Goal: Answer question/provide support: Share knowledge or assist other users

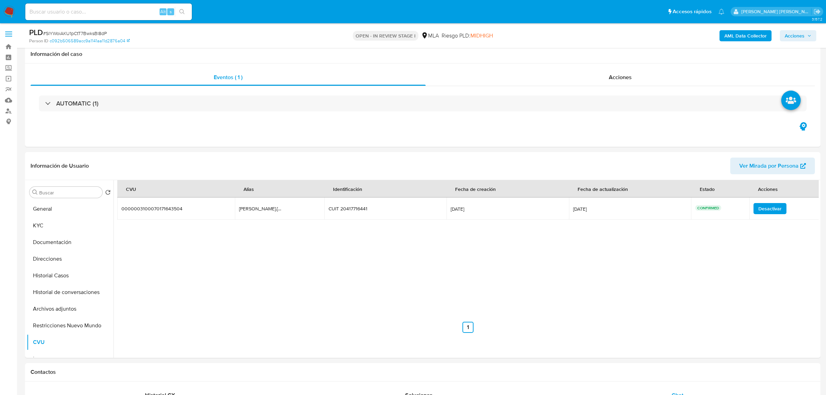
select select "10"
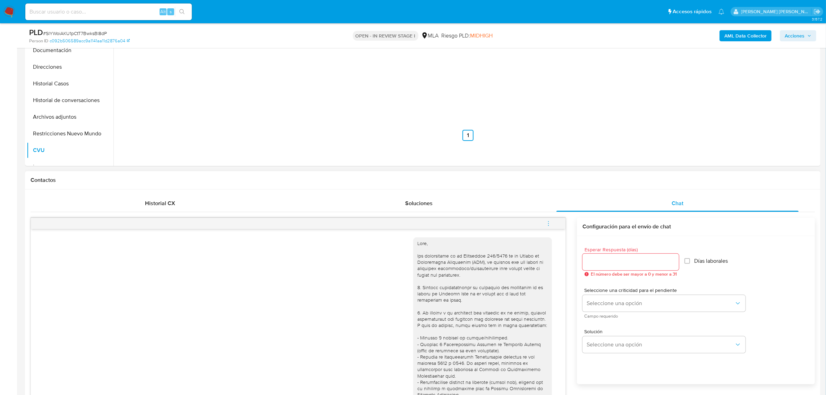
scroll to position [87, 0]
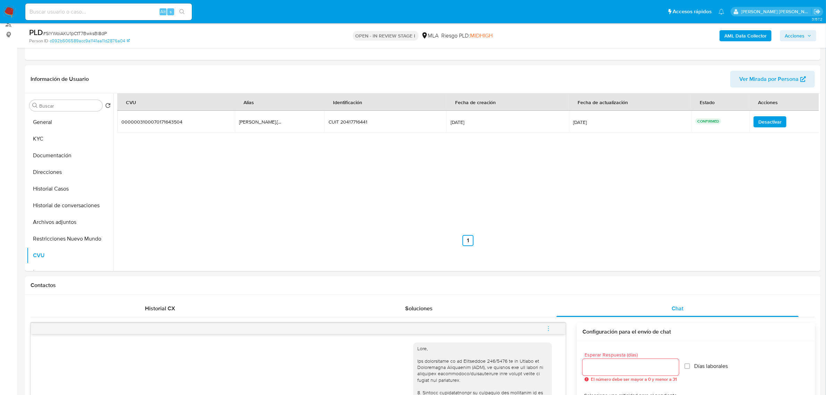
click at [733, 37] on b "AML Data Collector" at bounding box center [745, 35] width 42 height 11
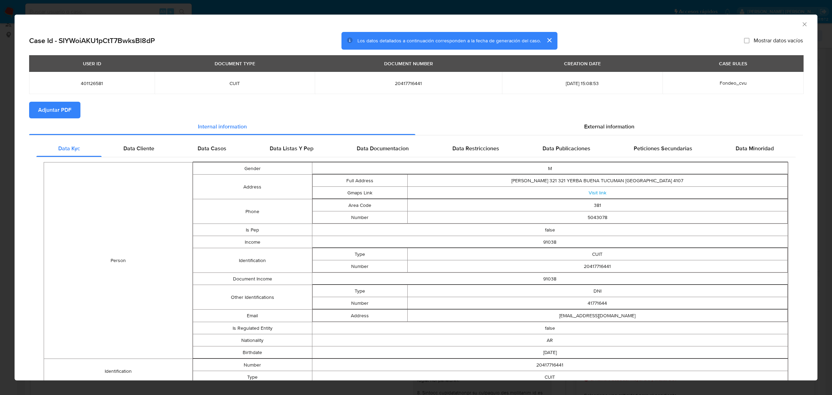
click at [63, 111] on span "Adjuntar PDF" at bounding box center [54, 109] width 33 height 15
click at [801, 24] on icon "Cerrar ventana" at bounding box center [804, 24] width 7 height 7
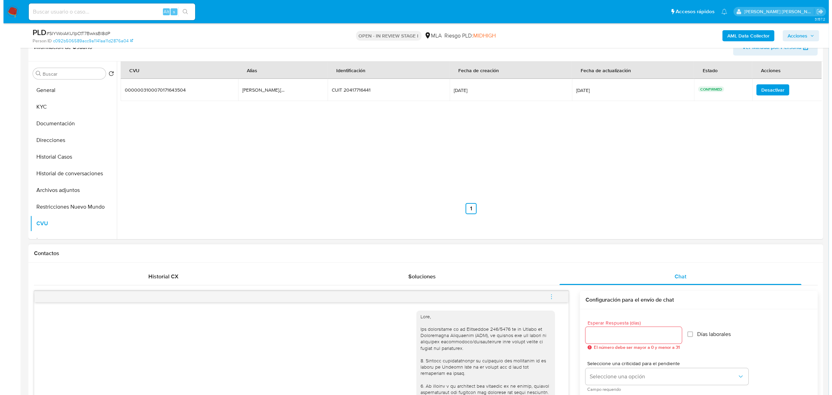
scroll to position [217, 0]
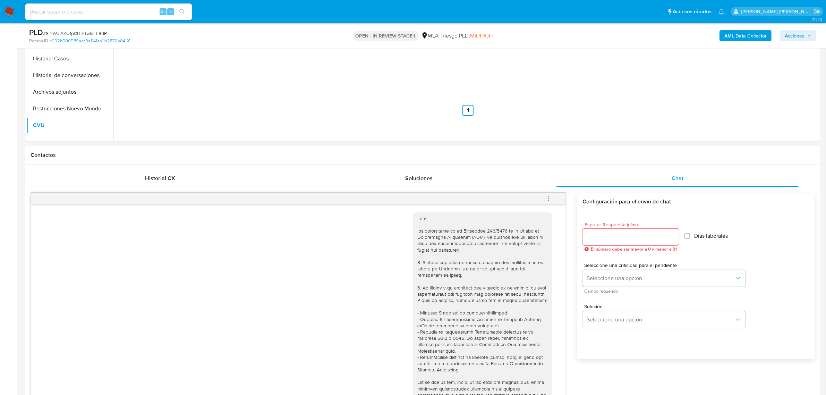
click at [551, 196] on icon "menu-action" at bounding box center [548, 198] width 6 height 6
click at [476, 204] on li "Abrir gestor de archivos" at bounding box center [501, 198] width 71 height 12
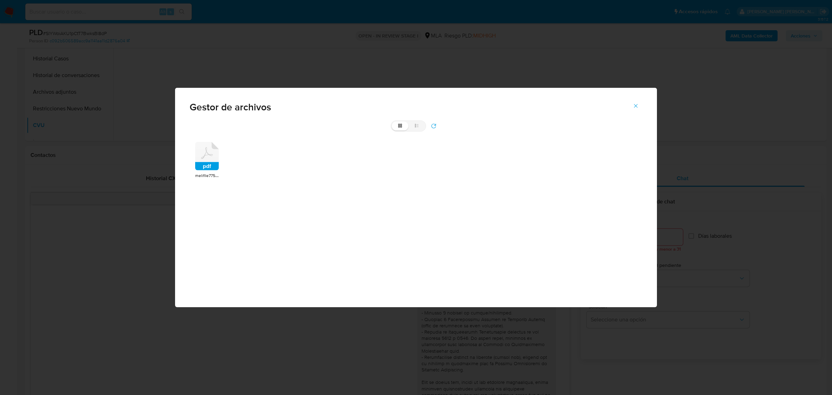
drag, startPoint x: 215, startPoint y: 162, endPoint x: 212, endPoint y: 164, distance: 3.7
click at [212, 163] on rect at bounding box center [207, 166] width 24 height 8
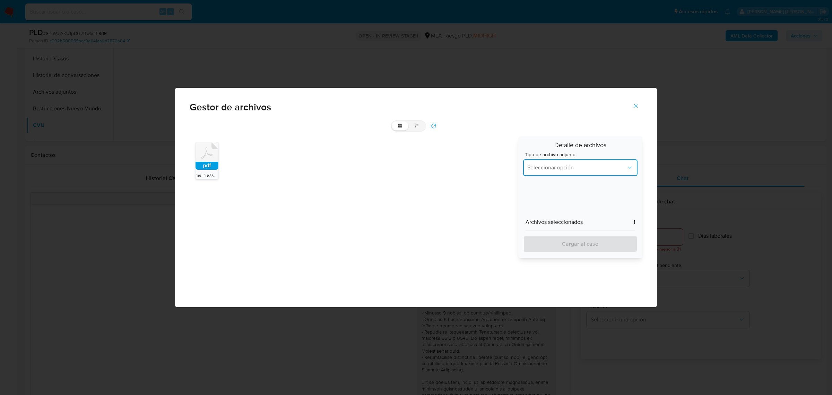
click at [555, 162] on button "Seleccionar opción" at bounding box center [580, 167] width 114 height 17
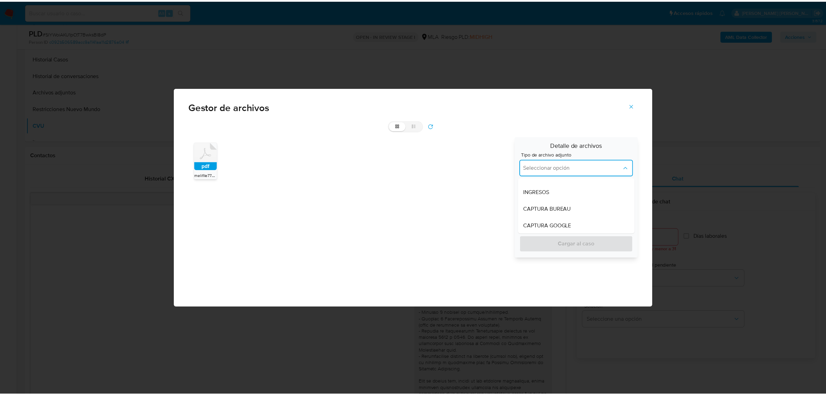
scroll to position [0, 0]
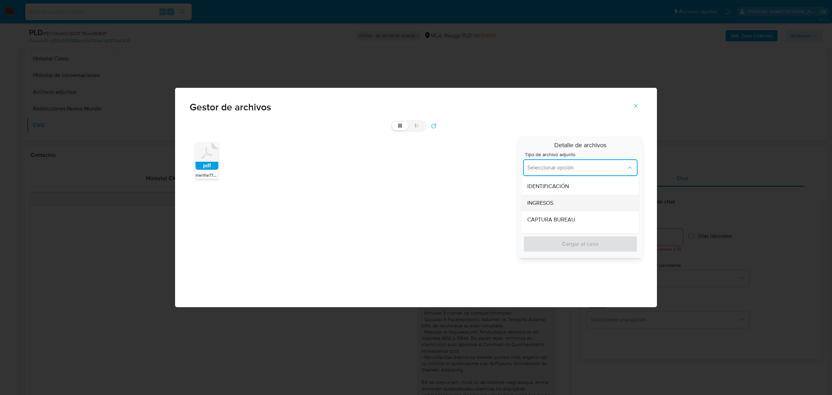
click at [543, 198] on div "INGRESOS" at bounding box center [578, 203] width 102 height 17
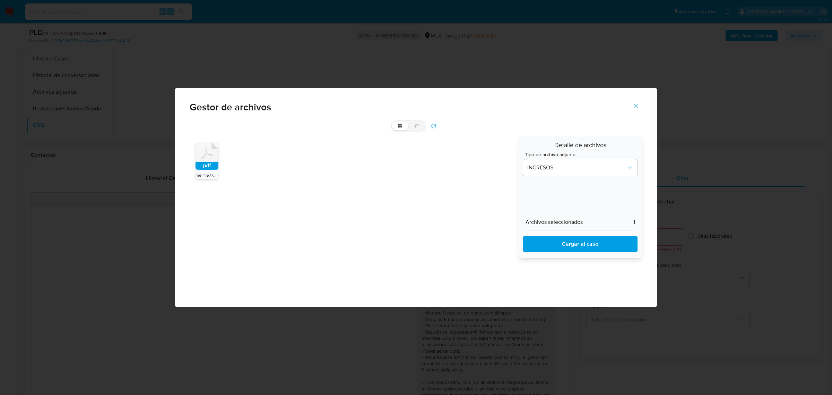
click at [559, 245] on span "Cargar al caso" at bounding box center [580, 243] width 96 height 15
click at [635, 106] on icon "Cerrar" at bounding box center [636, 106] width 6 height 6
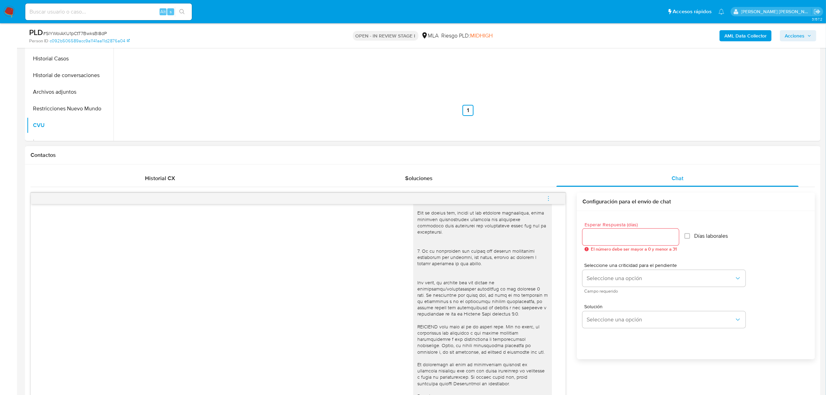
scroll to position [390, 0]
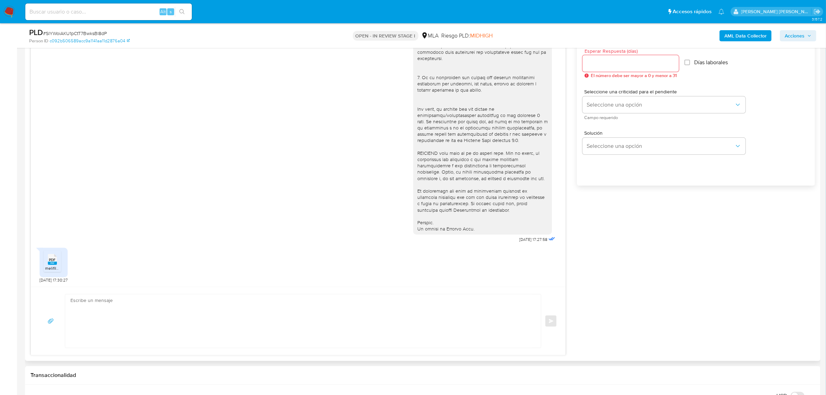
drag, startPoint x: 143, startPoint y: 310, endPoint x: 138, endPoint y: 307, distance: 5.7
click at [141, 309] on textarea at bounding box center [301, 320] width 462 height 53
paste textarea "Hola, Muchas gracias por la respuesta. Analizamos tu caso y notamos que la info…"
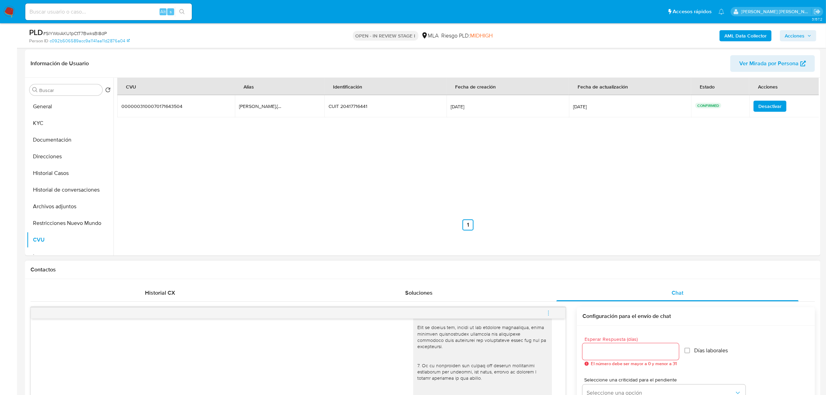
scroll to position [43, 0]
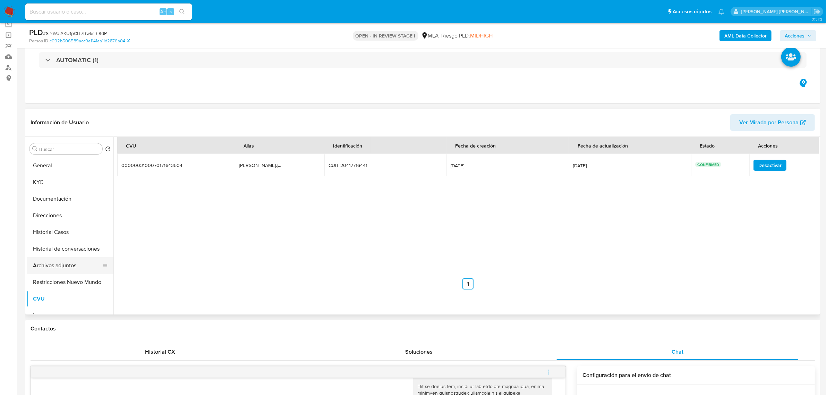
type textarea "Hola, Muchas gracias por la respuesta. Analizamos tu caso y notamos que la info…"
click at [54, 268] on button "Archivos adjuntos" at bounding box center [67, 265] width 81 height 17
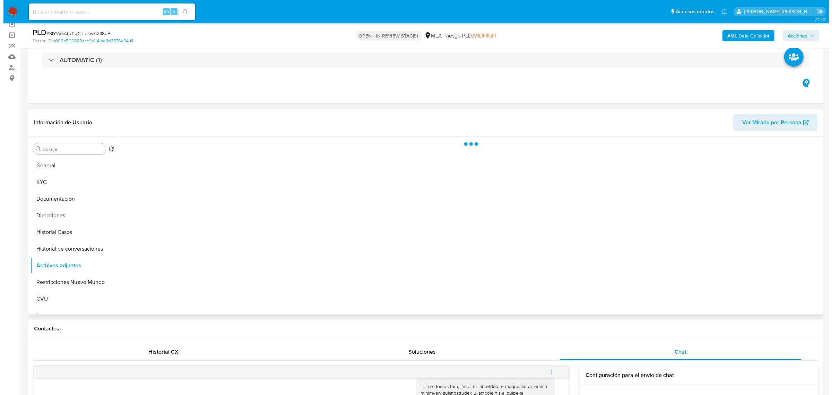
scroll to position [25, 0]
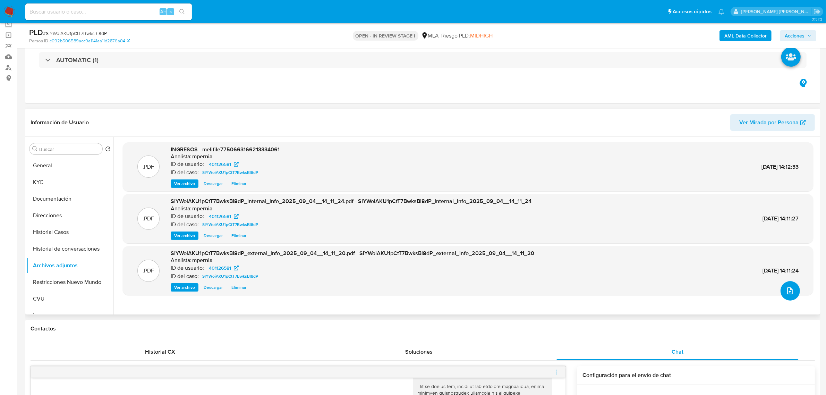
click at [785, 286] on icon "upload-file" at bounding box center [789, 290] width 8 height 8
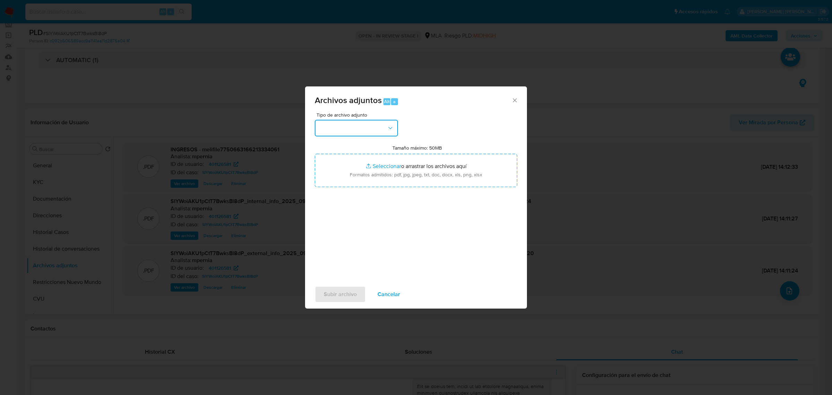
click at [371, 134] on button "button" at bounding box center [356, 128] width 83 height 17
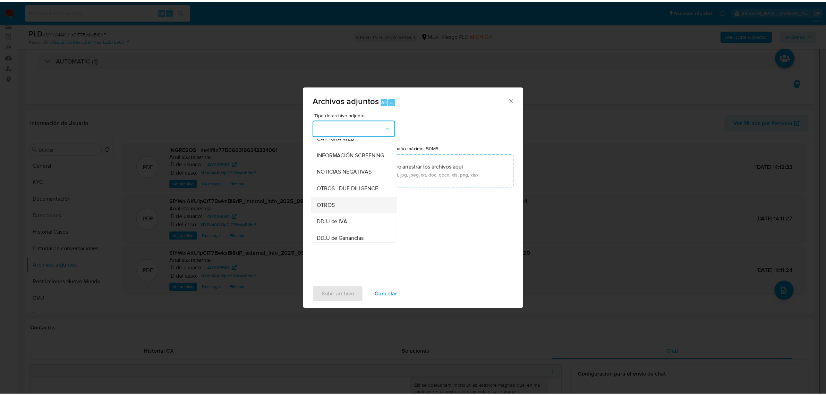
scroll to position [87, 0]
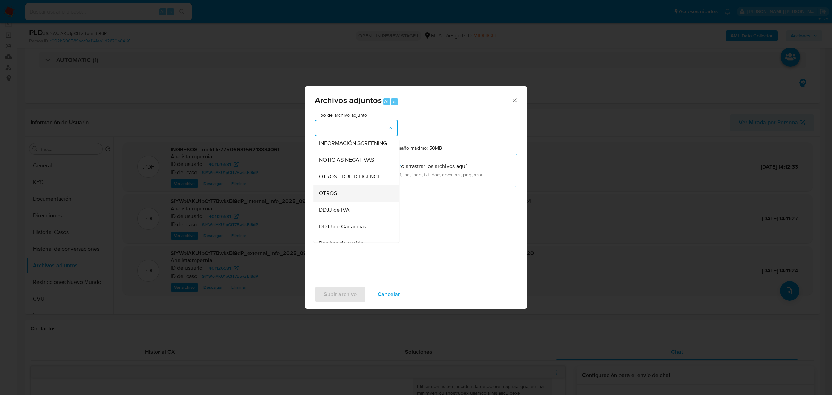
click at [336, 196] on span "OTROS" at bounding box center [328, 192] width 18 height 7
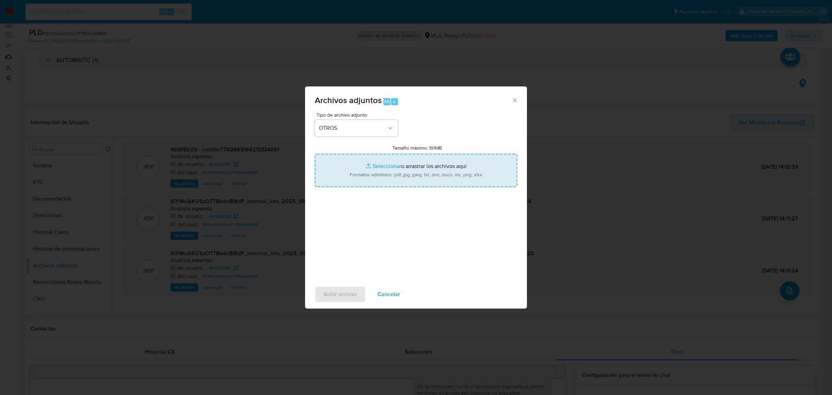
type input "C:\fakepath\Movimientos-Aladdin-401126581.xlsx"
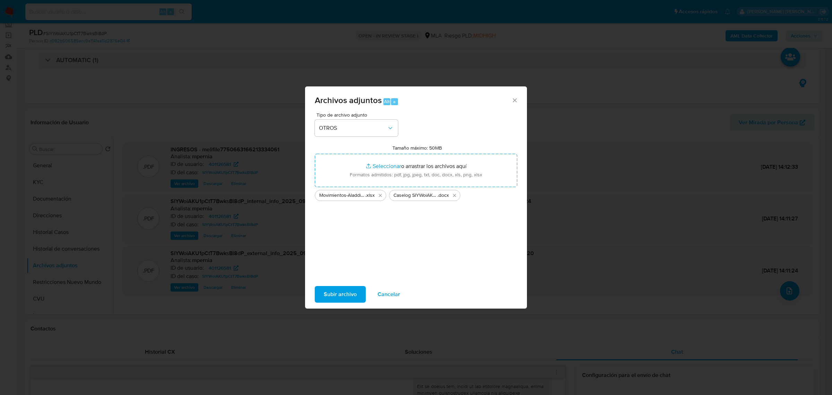
click at [353, 288] on span "Subir archivo" at bounding box center [340, 293] width 33 height 15
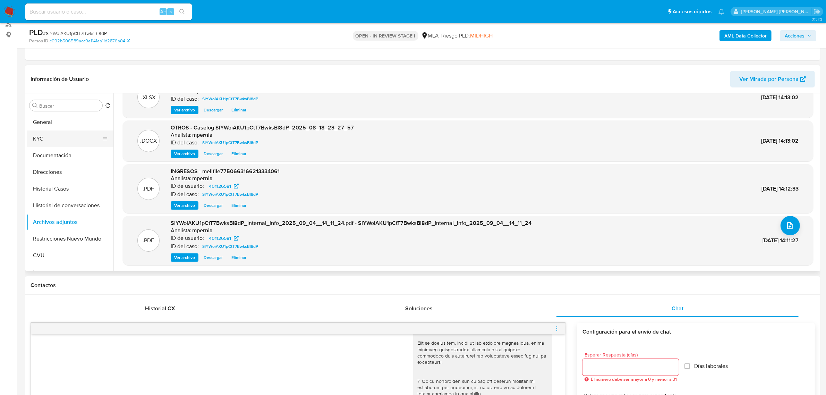
click at [44, 141] on button "KYC" at bounding box center [67, 138] width 81 height 17
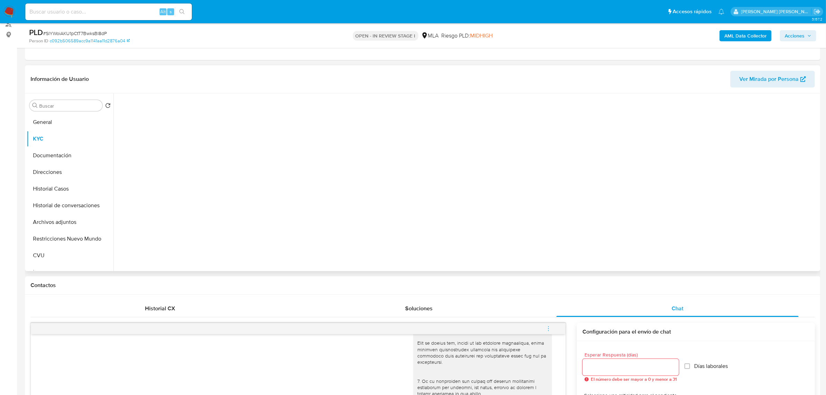
scroll to position [30, 0]
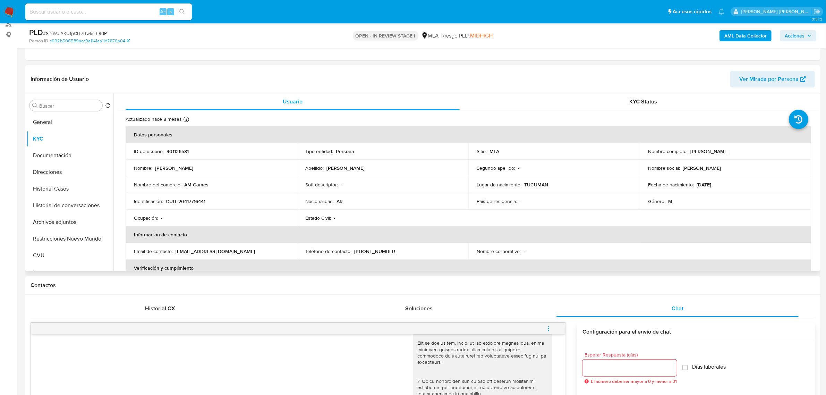
drag, startPoint x: 687, startPoint y: 153, endPoint x: 731, endPoint y: 153, distance: 43.3
click at [731, 153] on div "Nombre completo : Ezequiel Alessandro Entz Ortiz" at bounding box center [725, 151] width 155 height 6
copy p "Ezequiel Alessandro"
click at [44, 158] on button "Documentación" at bounding box center [67, 155] width 81 height 17
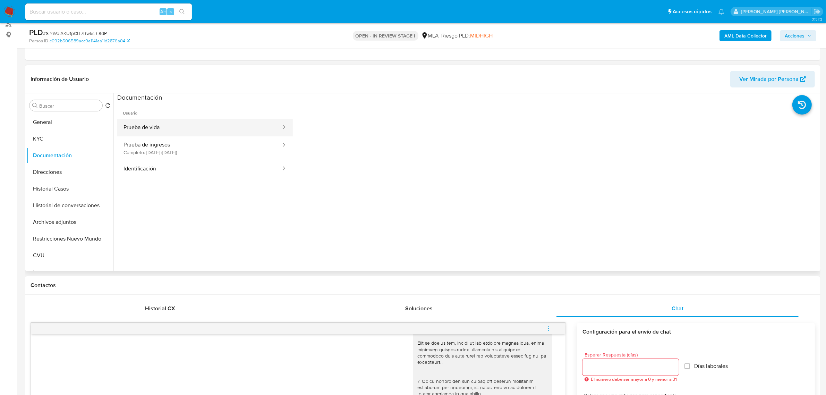
click at [165, 131] on button "Prueba de vida" at bounding box center [199, 128] width 164 height 18
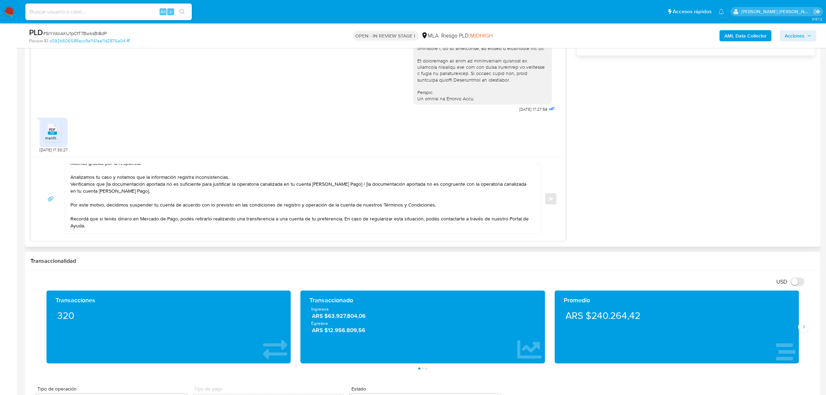
scroll to position [0, 0]
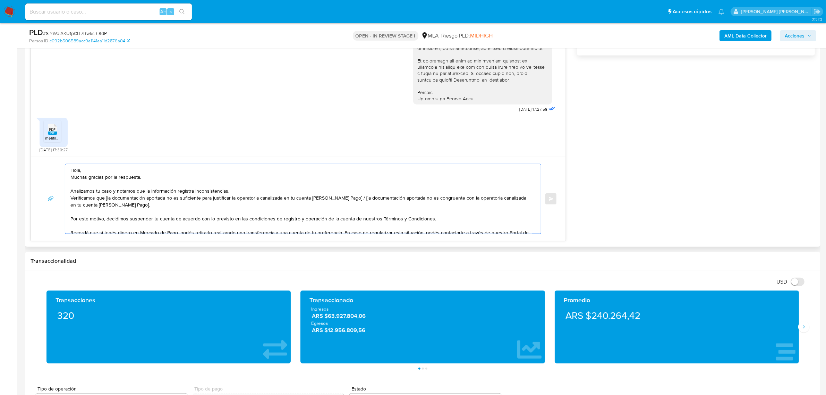
click at [81, 171] on textarea "Hola, Muchas gracias por la respuesta. Analizamos tu caso y notamos que la info…" at bounding box center [301, 198] width 462 height 69
click at [80, 171] on textarea "Hola, Muchas gracias por la respuesta. Analizamos tu caso y notamos que la info…" at bounding box center [301, 198] width 462 height 69
paste textarea "Ezequiel Alessandro"
click at [83, 178] on textarea "Hola Ezequiel Alessandro, Muchas gracias por la respuesta. Analizamos tu caso y…" at bounding box center [301, 198] width 462 height 69
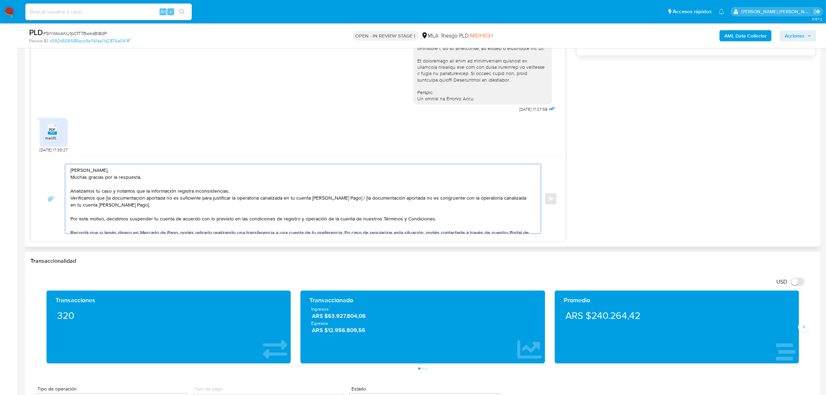
click at [83, 178] on textarea "Hola Ezequiel Alessandro, Muchas gracias por la respuesta. Analizamos tu caso y…" at bounding box center [301, 198] width 462 height 69
paste textarea "Certificación de Ingresos"
click at [137, 185] on textarea "Hola Ezequiel Alessandro, Hemos recibido correctamente Certificación de Ingreso…" at bounding box center [301, 198] width 462 height 69
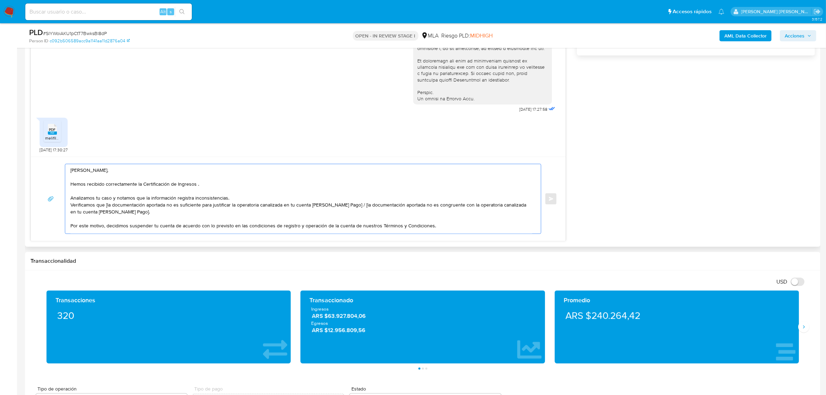
drag, startPoint x: 151, startPoint y: 199, endPoint x: 176, endPoint y: 200, distance: 25.0
click at [176, 200] on textarea "Hola Ezequiel Alessandro, Hemos recibido correctamente la Certificación de Ingr…" at bounding box center [301, 198] width 462 height 69
click at [226, 200] on textarea "Hola Ezequiel Alessandro, Hemos recibido correctamente la Certificación de Ingr…" at bounding box center [301, 198] width 462 height 69
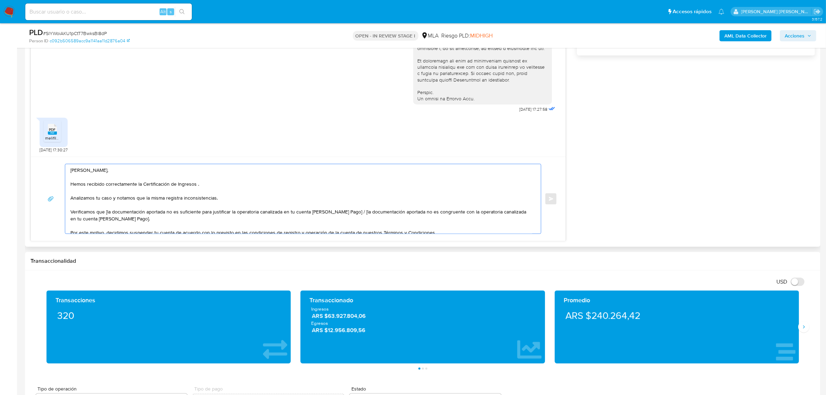
click at [108, 212] on textarea "Hola Ezequiel Alessandro, Hemos recibido correctamente la Certificación de Ingr…" at bounding box center [301, 198] width 462 height 69
drag, startPoint x: 347, startPoint y: 212, endPoint x: 349, endPoint y: 221, distance: 9.0
click at [349, 221] on textarea "Hola Ezequiel Alessandro, Hemos recibido correctamente la Certificación de Ingr…" at bounding box center [301, 198] width 462 height 69
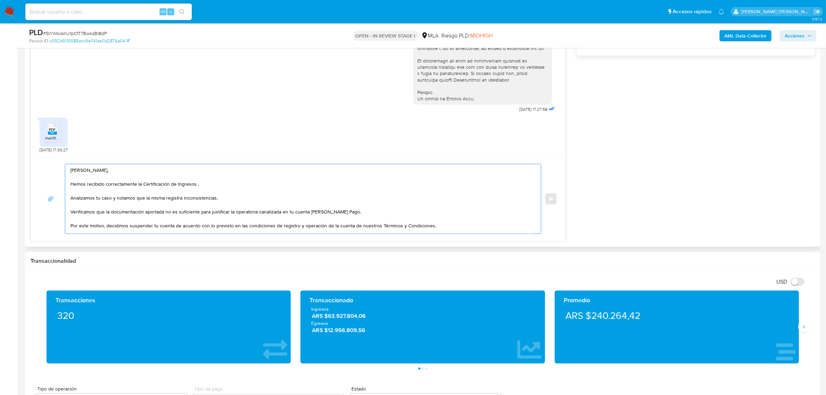
click at [200, 214] on textarea "Hola Ezequiel Alessandro, Hemos recibido correctamente la Certificación de Ingr…" at bounding box center [301, 198] width 462 height 69
drag, startPoint x: 231, startPoint y: 210, endPoint x: 198, endPoint y: 213, distance: 32.7
click at [198, 213] on textarea "Hola Ezequiel Alessandro, Hemos recibido correctamente la Certificación de Ingr…" at bounding box center [301, 198] width 462 height 69
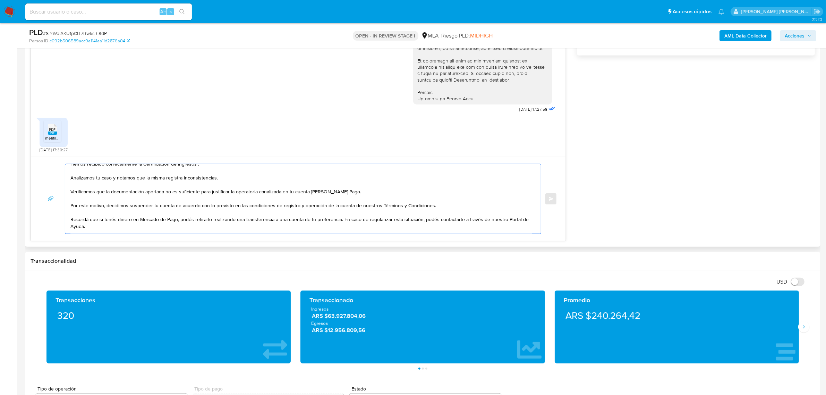
scroll to position [39, 0]
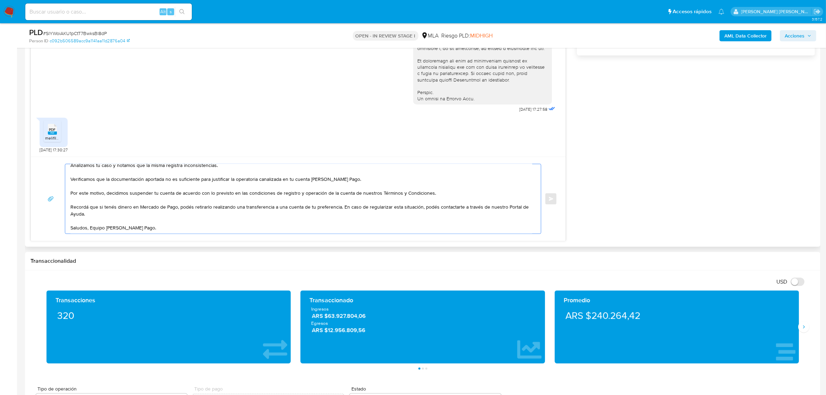
click at [339, 201] on textarea "Hola Ezequiel Alessandro, Hemos recibido correctamente la Certificación de Ingr…" at bounding box center [301, 198] width 462 height 69
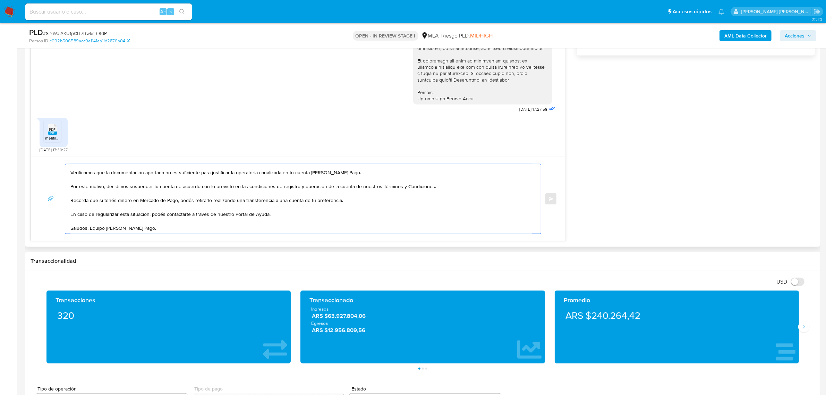
click at [95, 214] on textarea "Hola Ezequiel Alessandro, Hemos recibido correctamente la Certificación de Ingr…" at bounding box center [301, 198] width 462 height 69
click at [283, 212] on textarea "Hola Ezequiel Alessandro, Hemos recibido correctamente la Certificación de Ingr…" at bounding box center [301, 198] width 462 height 69
paste textarea "1) Monto total de capital inicial destinado para el intercambio (detallando ori…"
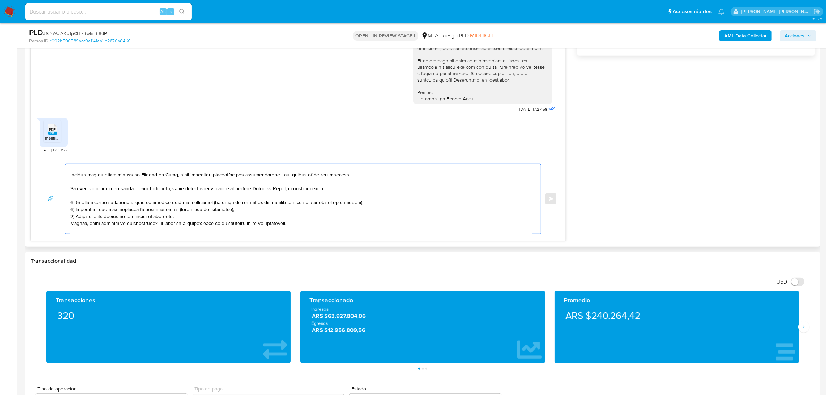
click at [76, 203] on textarea at bounding box center [301, 198] width 462 height 69
click at [76, 204] on textarea at bounding box center [301, 198] width 462 height 69
click at [75, 203] on textarea at bounding box center [301, 198] width 462 height 69
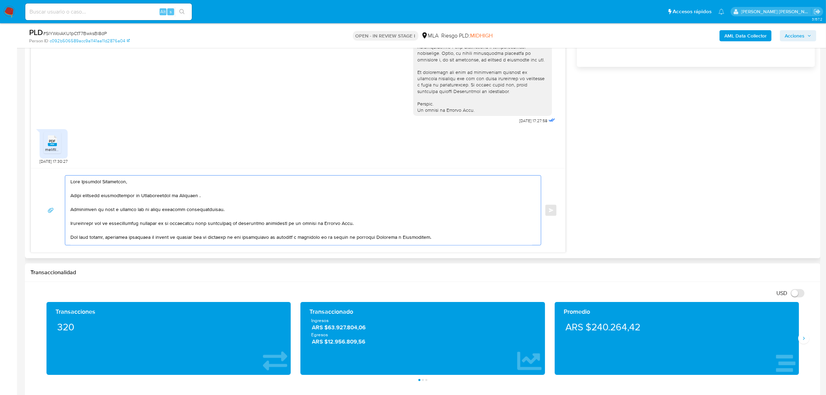
scroll to position [477, 0]
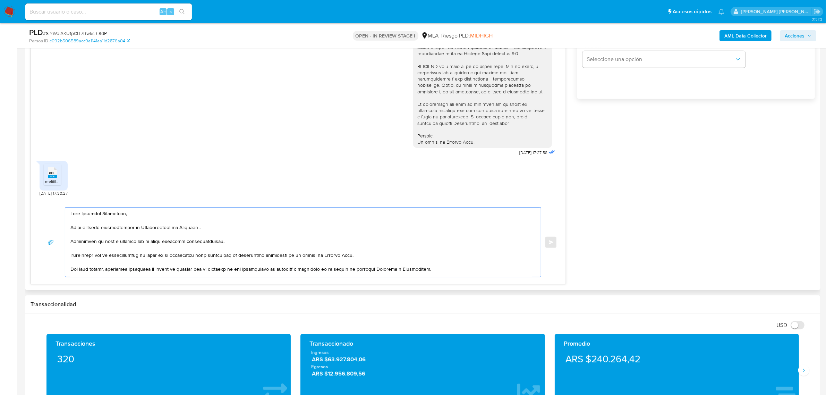
drag, startPoint x: 143, startPoint y: 230, endPoint x: 195, endPoint y: 229, distance: 52.4
click at [195, 229] on textarea at bounding box center [301, 241] width 462 height 69
click at [197, 228] on textarea at bounding box center [301, 241] width 462 height 69
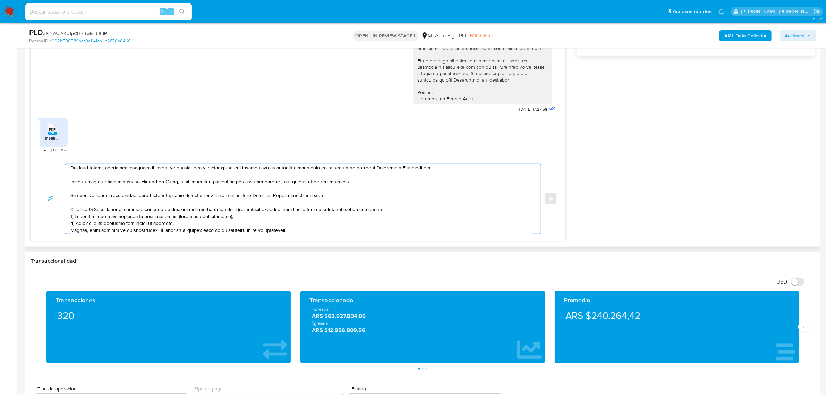
scroll to position [44, 0]
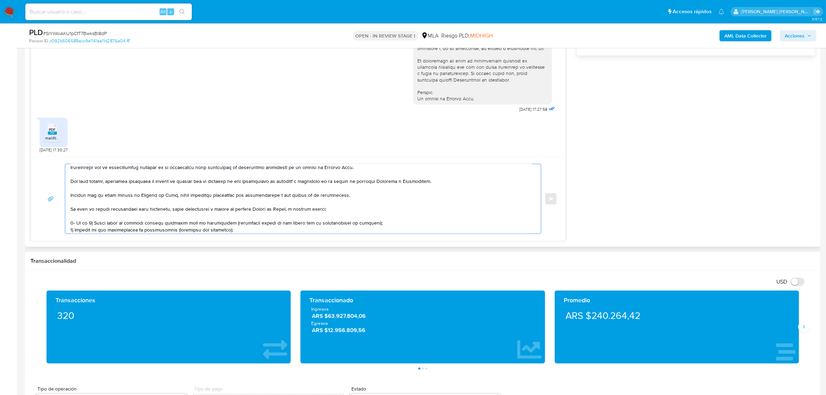
click at [90, 225] on textarea at bounding box center [301, 198] width 462 height 69
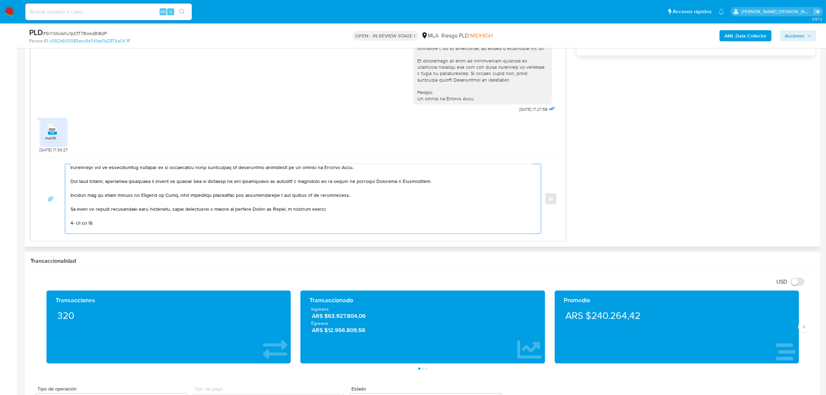
scroll to position [51, 0]
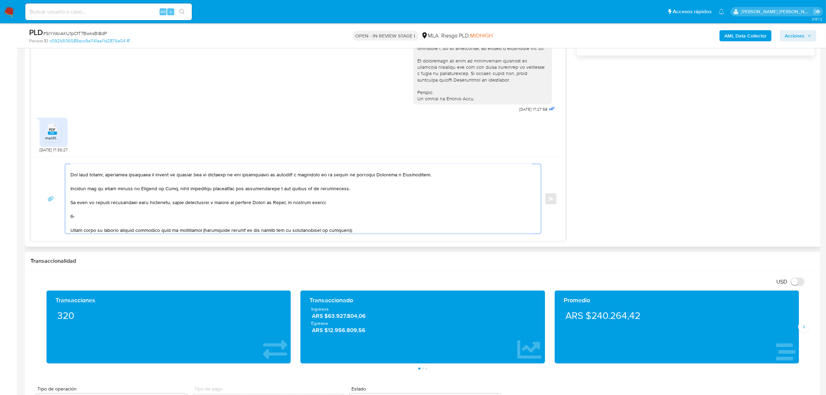
paste textarea "Certificación de Ingresos"
click at [70, 231] on textarea at bounding box center [301, 198] width 462 height 69
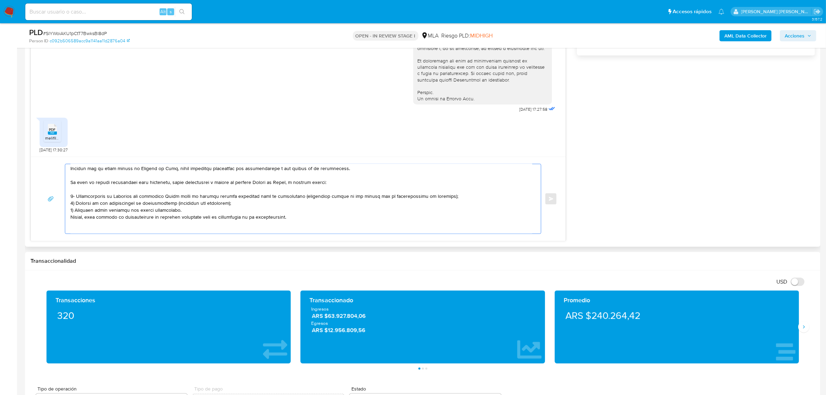
scroll to position [88, 0]
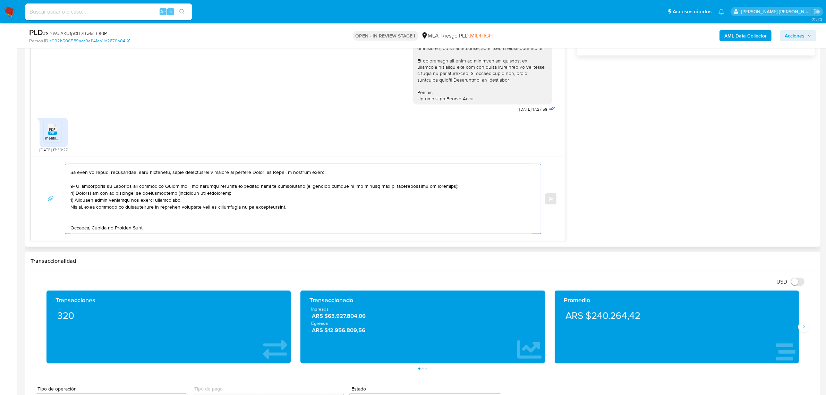
drag, startPoint x: 293, startPoint y: 201, endPoint x: 67, endPoint y: 190, distance: 226.7
click at [67, 190] on div at bounding box center [301, 198] width 472 height 69
click at [84, 195] on textarea at bounding box center [301, 198] width 462 height 69
click at [306, 200] on textarea at bounding box center [301, 198] width 462 height 69
drag, startPoint x: 299, startPoint y: 201, endPoint x: 69, endPoint y: 188, distance: 230.3
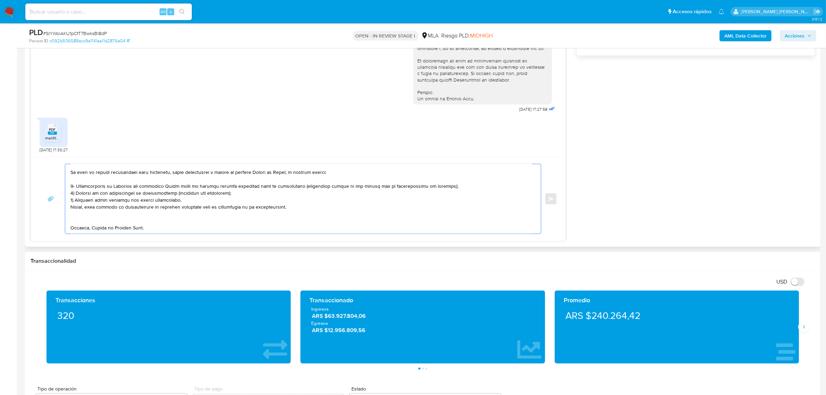
click at [69, 188] on div at bounding box center [301, 198] width 472 height 69
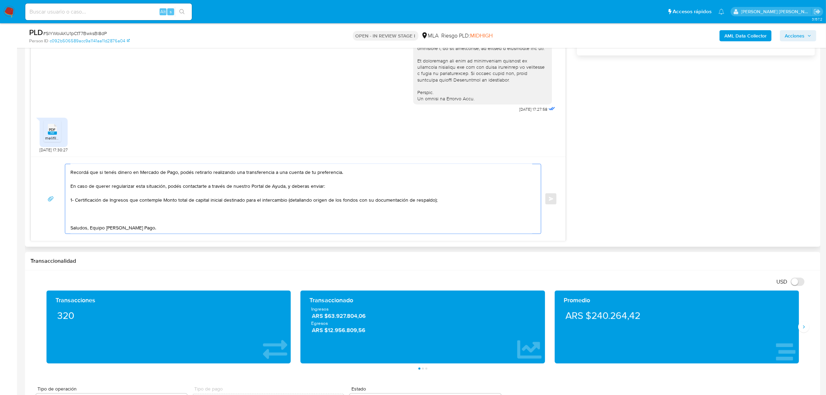
scroll to position [74, 0]
click at [436, 195] on textarea "Hola Ezequiel Alessandro, Hemos recibido correctamente la Certificación de Ingr…" at bounding box center [301, 198] width 462 height 69
paste textarea "detalla el total de compras y ventas de activos virtuales realizados"
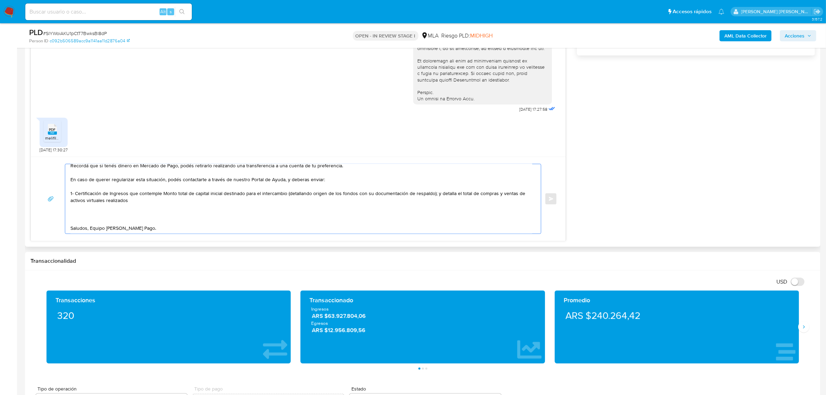
click at [162, 193] on textarea "Hola Ezequiel Alessandro, Hemos recibido correctamente la Certificación de Ingr…" at bounding box center [301, 198] width 462 height 69
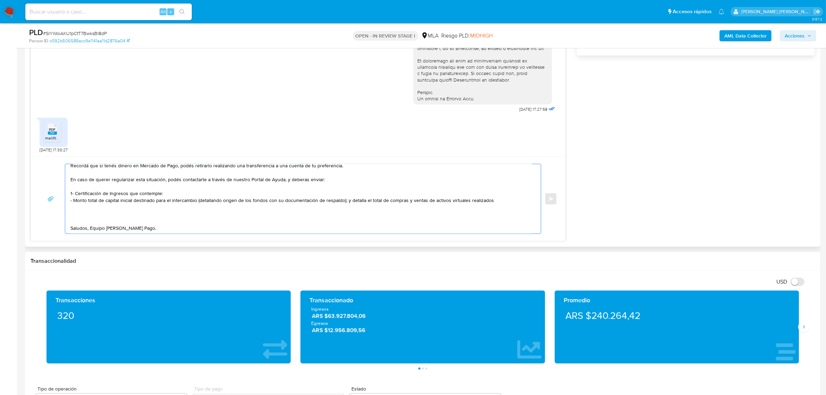
click at [349, 201] on textarea "Hola Ezequiel Alessandro, Hemos recibido correctamente la Certificación de Ingr…" at bounding box center [301, 198] width 462 height 69
click at [88, 207] on textarea "Hola Ezequiel Alessandro, Hemos recibido correctamente la Certificación de Ingr…" at bounding box center [301, 198] width 462 height 69
click at [90, 207] on textarea "Hola Ezequiel Alessandro, Hemos recibido correctamente la Certificación de Ingr…" at bounding box center [301, 198] width 462 height 69
click at [220, 208] on textarea "Hola Ezequiel Alessandro, Hemos recibido correctamente la Certificación de Ingr…" at bounding box center [301, 198] width 462 height 69
paste textarea "vínculo con las siguientes contrapartes con las que operaste, el motivo de las …"
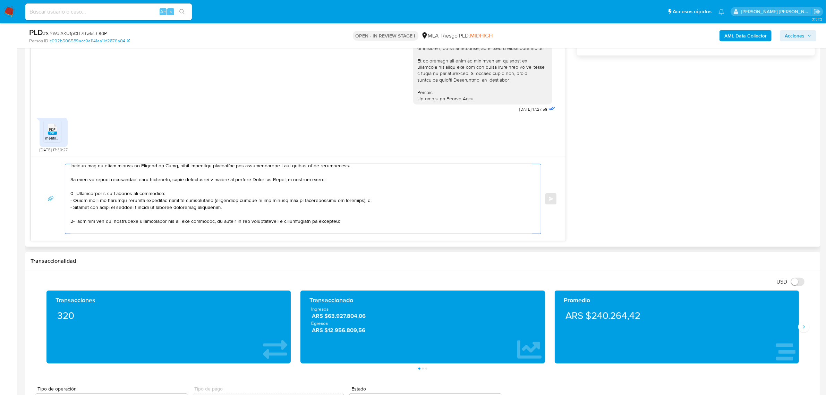
click at [79, 222] on textarea at bounding box center [301, 198] width 462 height 69
click at [80, 227] on textarea at bounding box center [301, 198] width 462 height 69
paste textarea "- Lorena Marilyn Moray CUIT 23377996054 (EMPLEADO DE SANATORIO GONZALEZ LELONG …"
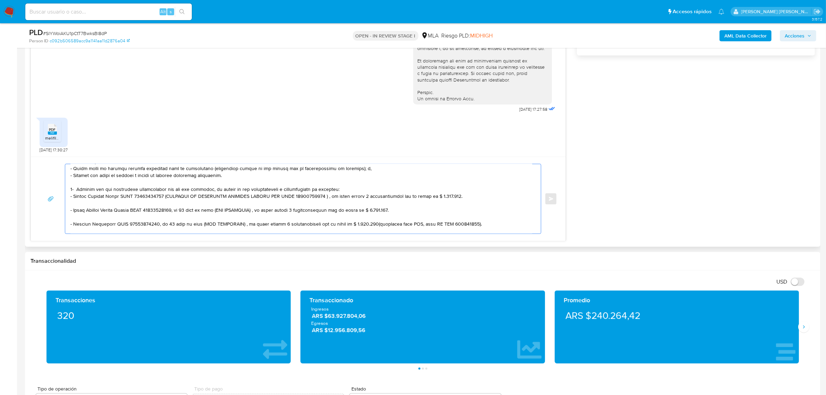
scroll to position [91, 0]
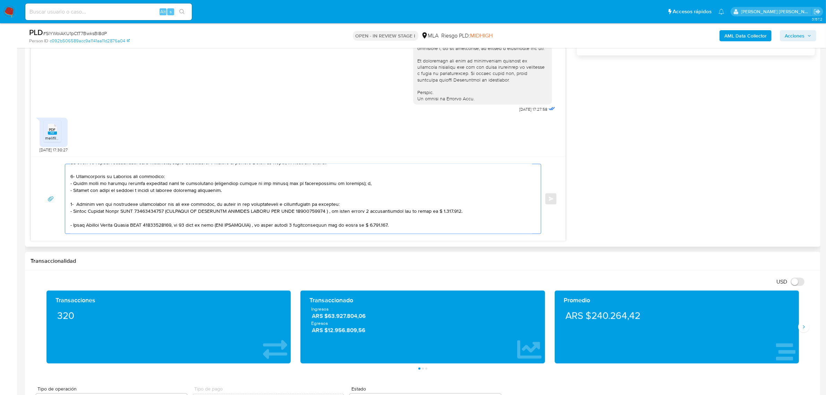
drag, startPoint x: 162, startPoint y: 212, endPoint x: 169, endPoint y: 217, distance: 7.7
click at [169, 217] on textarea at bounding box center [301, 198] width 462 height 69
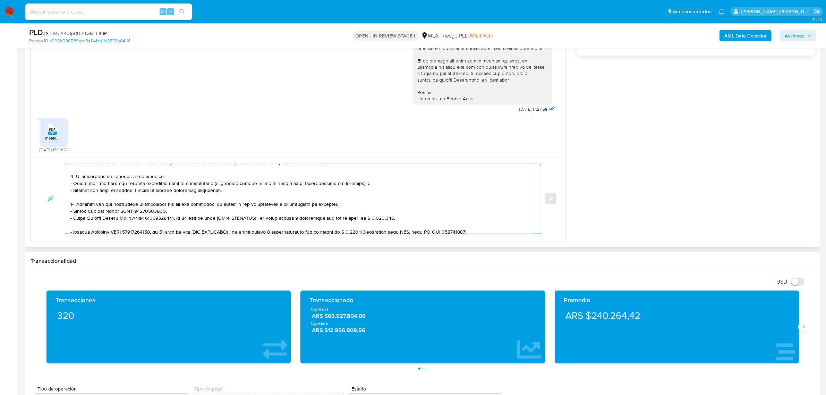
drag, startPoint x: 181, startPoint y: 219, endPoint x: 187, endPoint y: 226, distance: 9.3
click at [187, 226] on textarea at bounding box center [301, 198] width 462 height 69
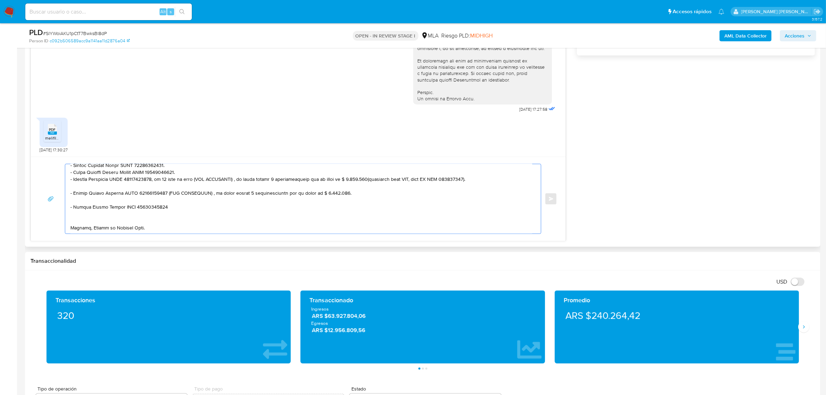
scroll to position [136, 0]
drag, startPoint x: 152, startPoint y: 225, endPoint x: 180, endPoint y: 184, distance: 50.4
click at [180, 184] on textarea at bounding box center [301, 198] width 462 height 69
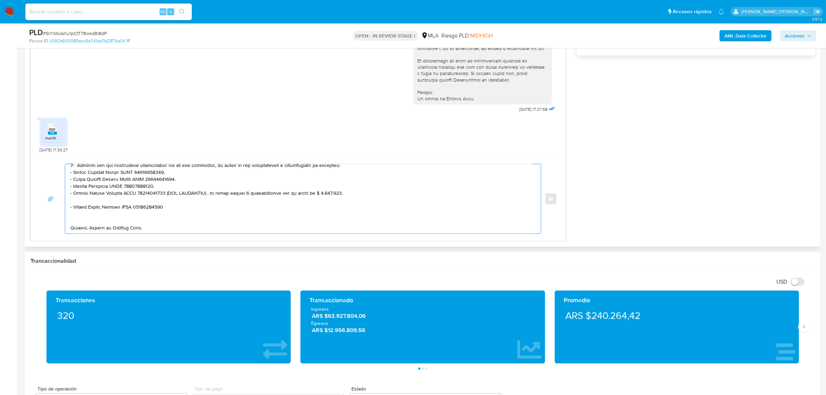
drag, startPoint x: 164, startPoint y: 188, endPoint x: 170, endPoint y: 193, distance: 7.9
click at [170, 193] on textarea at bounding box center [301, 198] width 462 height 69
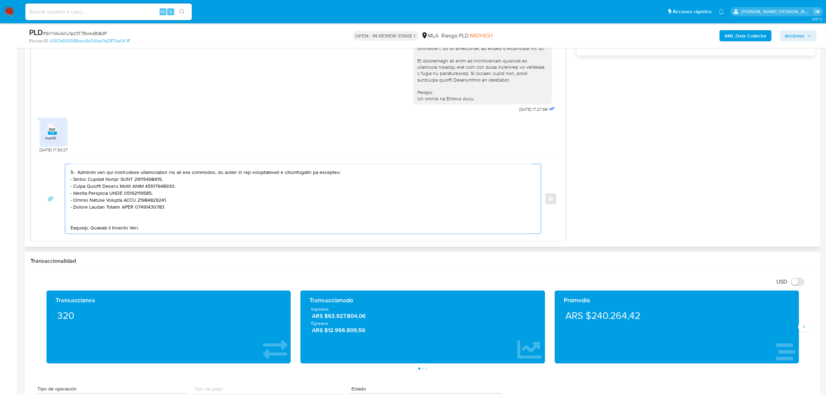
scroll to position [129, 0]
click at [162, 202] on textarea at bounding box center [301, 198] width 462 height 69
click at [119, 214] on textarea at bounding box center [301, 198] width 462 height 69
click at [90, 221] on textarea at bounding box center [301, 198] width 462 height 69
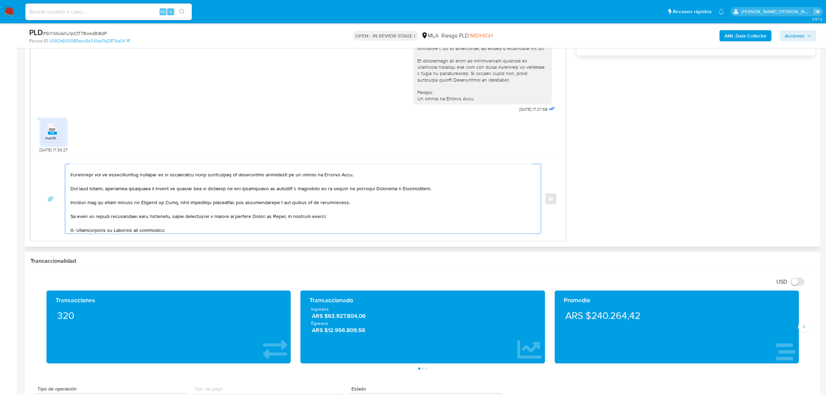
scroll to position [0, 0]
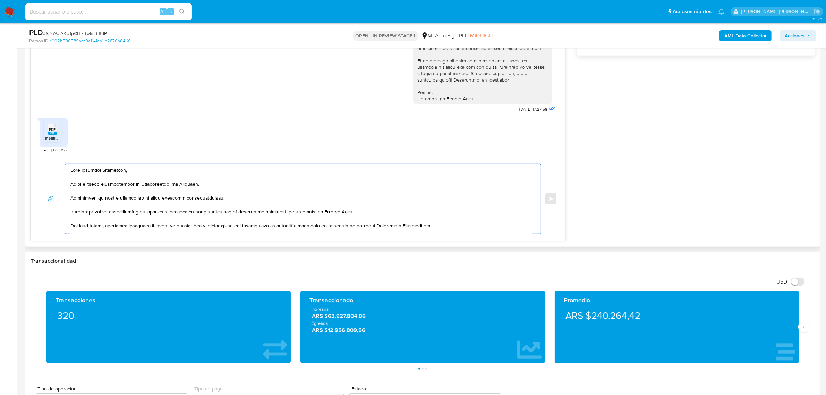
click at [73, 184] on textarea at bounding box center [301, 198] width 462 height 69
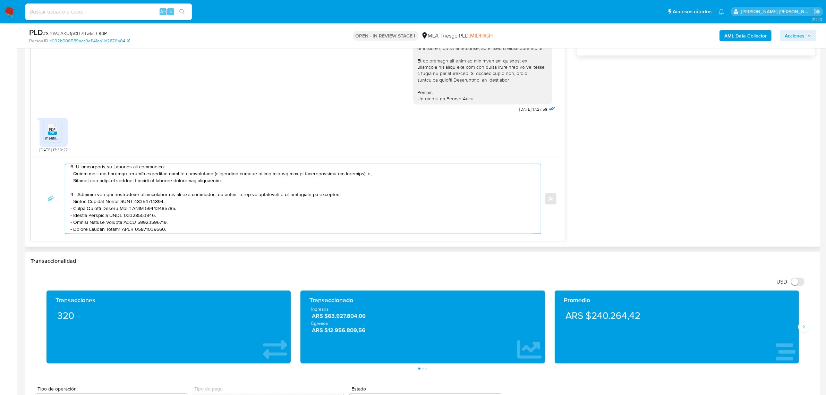
scroll to position [43, 0]
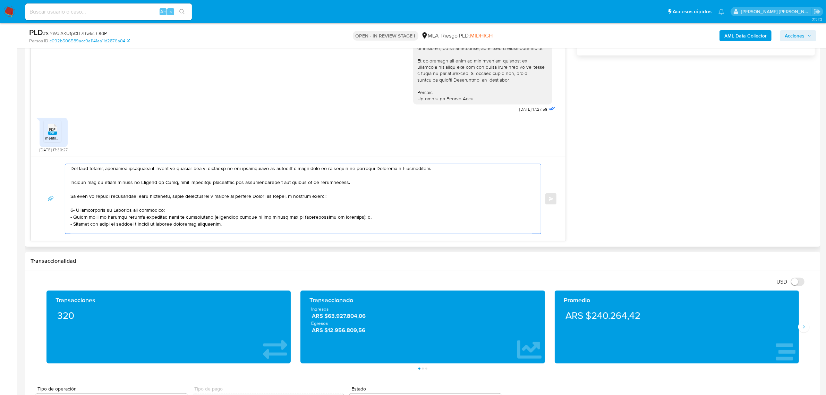
click at [288, 199] on textarea at bounding box center [301, 198] width 462 height 69
click at [295, 197] on textarea at bounding box center [301, 198] width 462 height 69
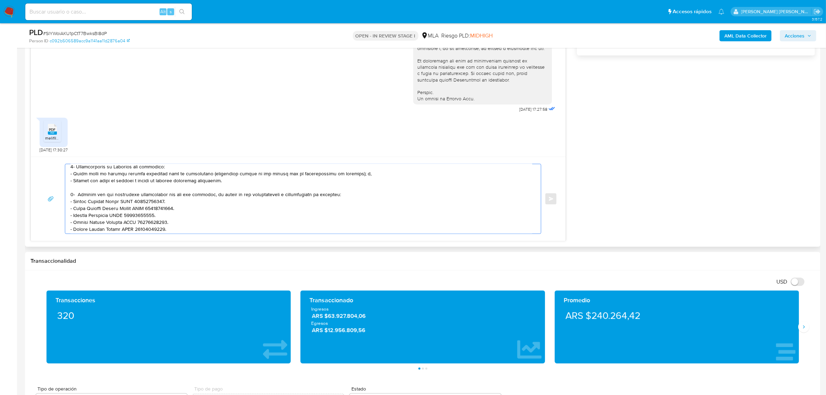
click at [97, 187] on textarea at bounding box center [301, 198] width 462 height 69
click at [75, 201] on textarea at bounding box center [301, 198] width 462 height 69
click at [87, 191] on textarea at bounding box center [301, 198] width 462 height 69
paste textarea "- Resumen de Comprobantes Electrónicos emitidos de los períodos 2024 y 2025 Si …"
click at [79, 195] on textarea at bounding box center [301, 198] width 462 height 69
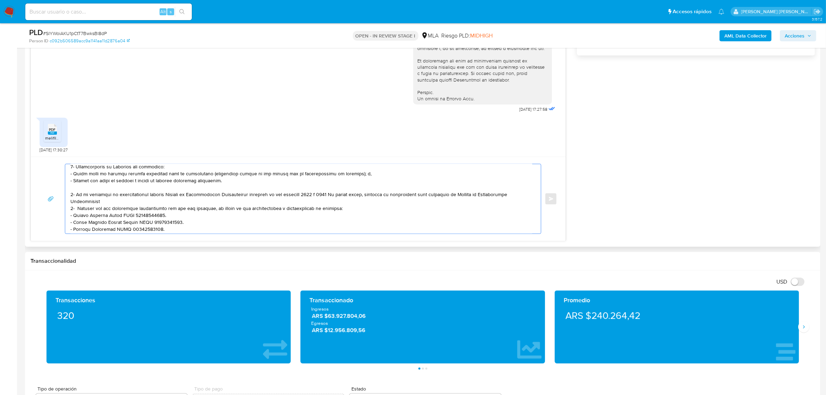
click at [130, 197] on textarea at bounding box center [301, 198] width 462 height 69
click at [337, 195] on textarea at bounding box center [301, 198] width 462 height 69
click at [294, 200] on textarea at bounding box center [301, 198] width 462 height 69
paste textarea "https://www.mercadopago.com.ar/ayuda/30181"
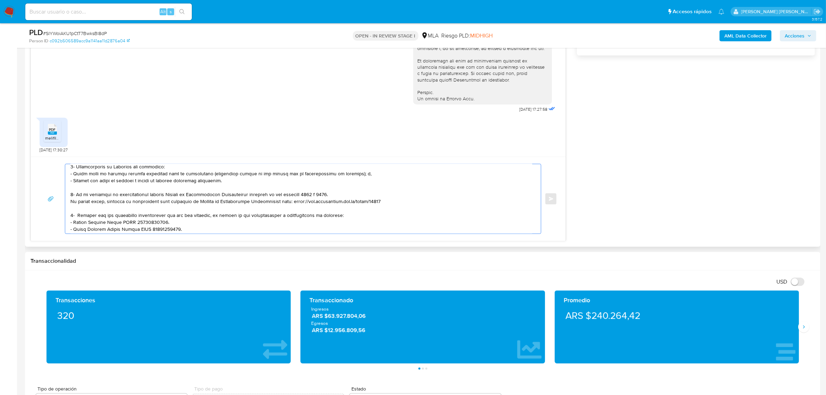
click at [86, 196] on textarea at bounding box center [301, 198] width 462 height 69
drag, startPoint x: 118, startPoint y: 194, endPoint x: 113, endPoint y: 195, distance: 5.6
click at [113, 195] on textarea at bounding box center [301, 198] width 462 height 69
click at [156, 195] on textarea at bounding box center [301, 198] width 462 height 69
click at [159, 195] on textarea at bounding box center [301, 198] width 462 height 69
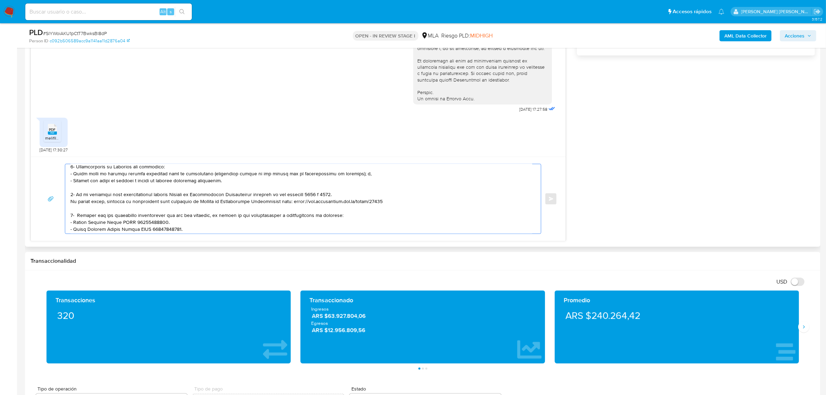
click at [159, 195] on textarea at bounding box center [301, 198] width 462 height 69
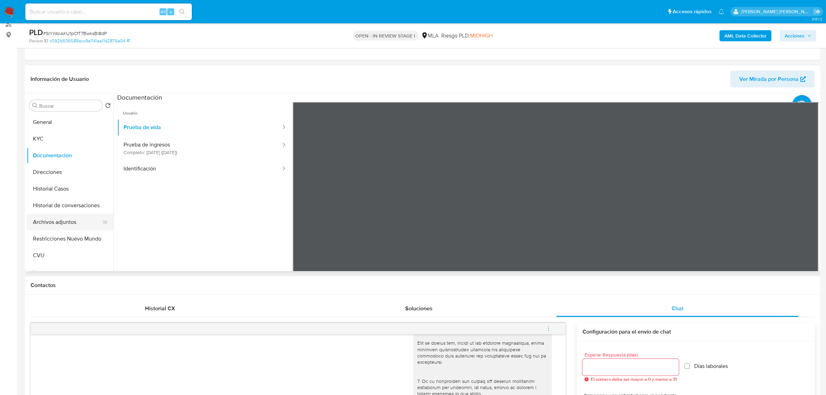
type textarea "Hola Ezequiel Alessandro, hemos recibido correctamente la Certificación de Ingr…"
click at [49, 222] on button "Archivos adjuntos" at bounding box center [67, 222] width 81 height 17
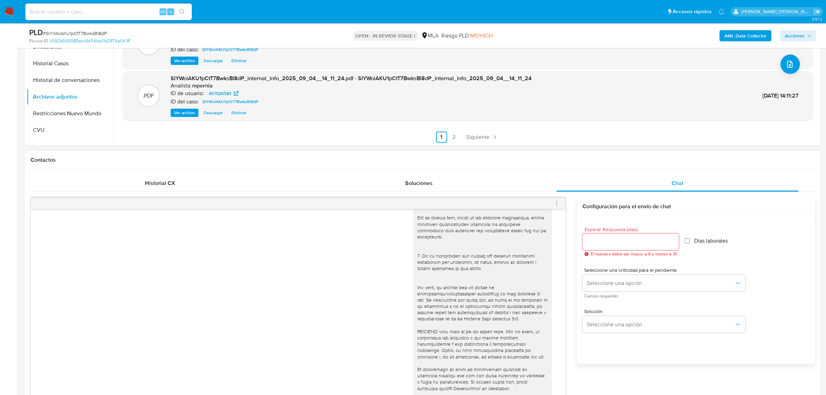
scroll to position [217, 0]
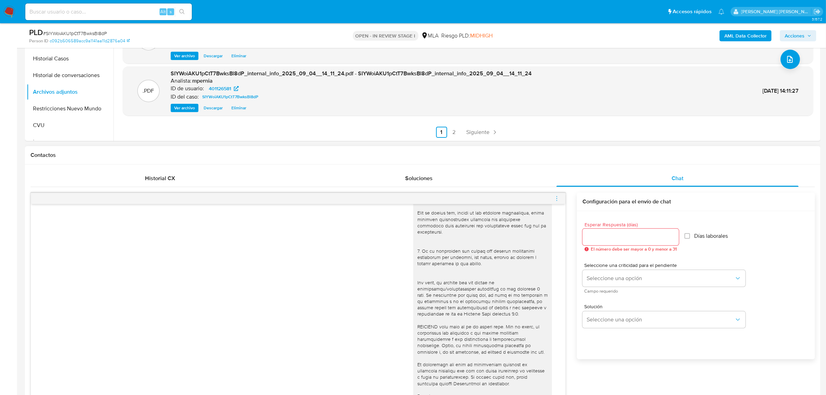
click at [613, 240] on input "Esperar Respuesta (días)" at bounding box center [630, 236] width 96 height 9
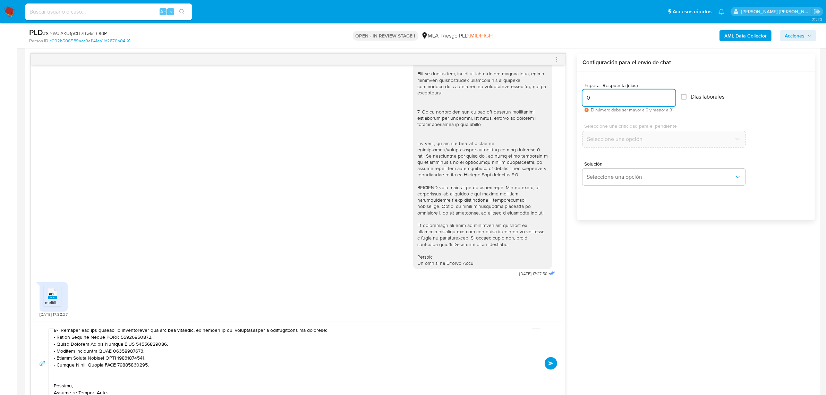
scroll to position [390, 0]
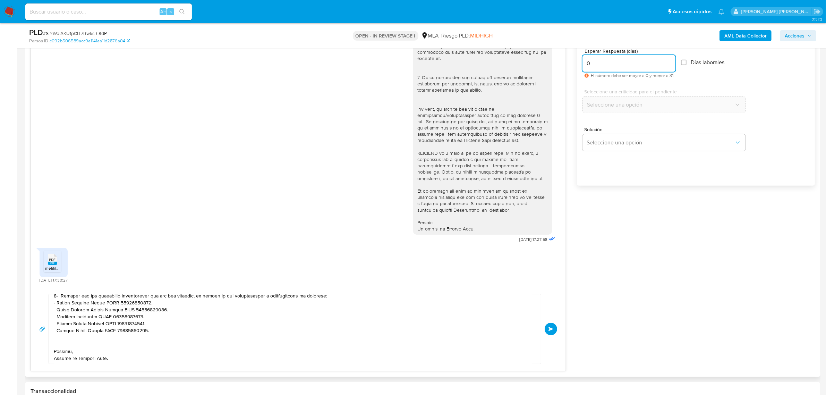
drag, startPoint x: 595, startPoint y: 60, endPoint x: 576, endPoint y: 63, distance: 19.6
click at [576, 63] on div "18/08/2025 17:27:58 PDF PDF melifile7750663166213334061.pdf 18/08/2025 17:30:27…" at bounding box center [423, 195] width 784 height 352
type input "1"
click at [612, 97] on button "Seleccione una opción" at bounding box center [663, 104] width 163 height 17
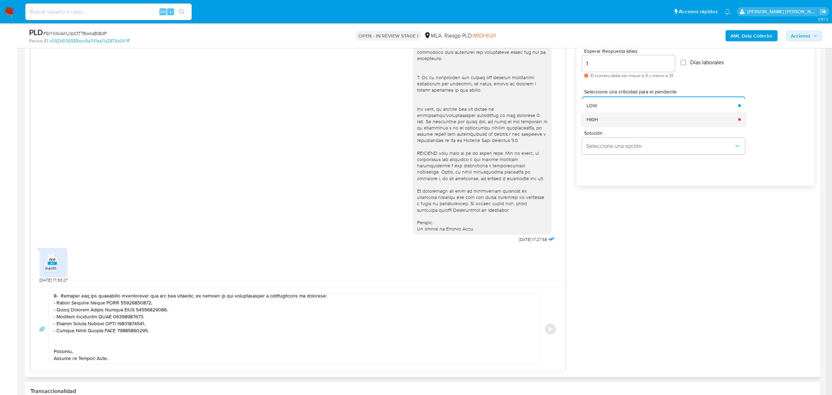
click at [605, 122] on div "HIGH" at bounding box center [661, 119] width 148 height 14
click at [552, 335] on button "Enviar" at bounding box center [550, 328] width 12 height 12
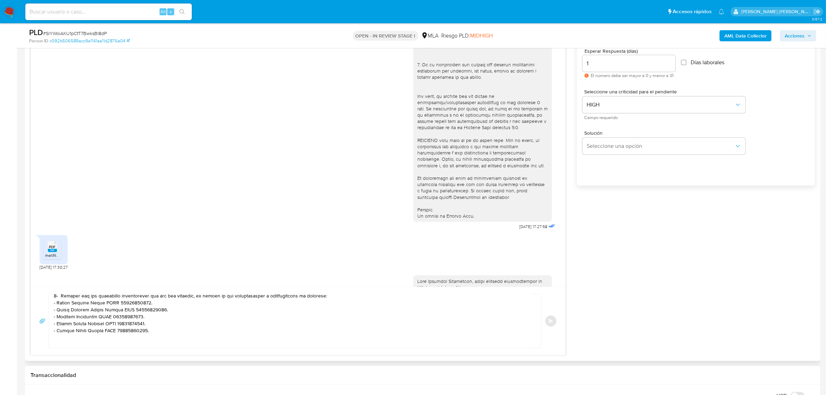
scroll to position [505, 0]
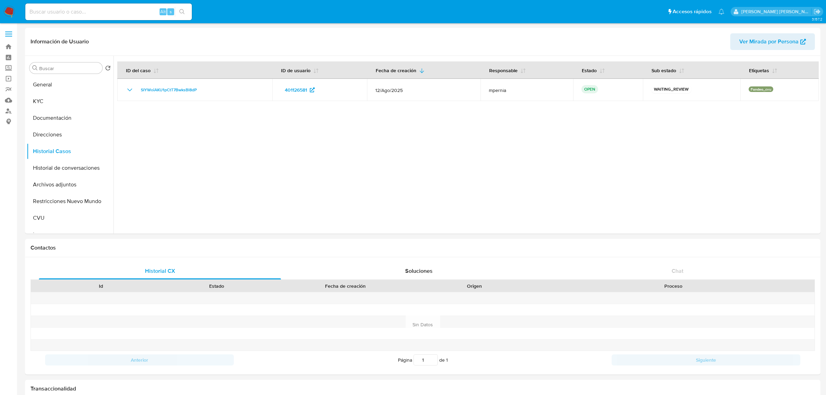
select select "10"
click at [62, 183] on button "Archivos adjuntos" at bounding box center [67, 184] width 81 height 17
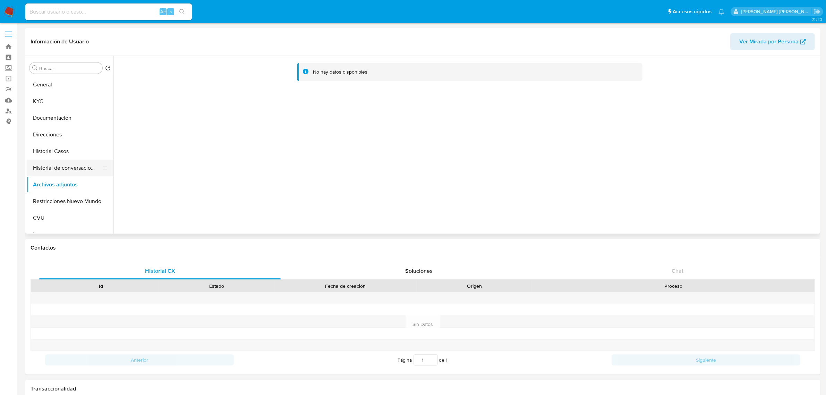
drag, startPoint x: 59, startPoint y: 162, endPoint x: 52, endPoint y: 172, distance: 12.3
click at [58, 163] on button "Historial de conversaciones" at bounding box center [67, 167] width 81 height 17
click at [52, 180] on button "Archivos adjuntos" at bounding box center [67, 184] width 81 height 17
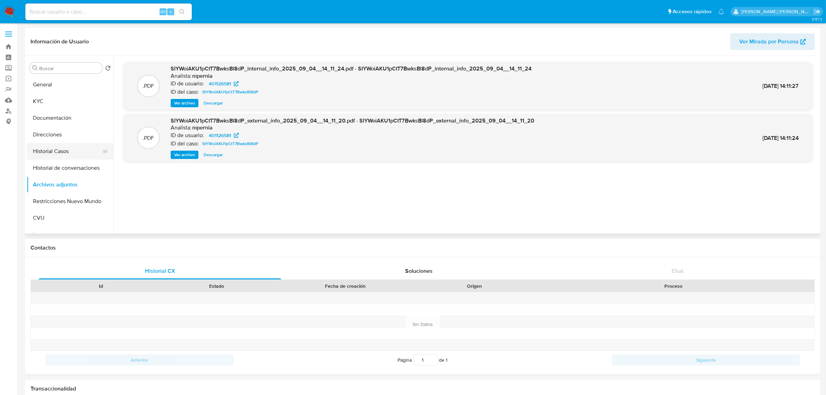
click at [54, 152] on button "Historial Casos" at bounding box center [67, 151] width 81 height 17
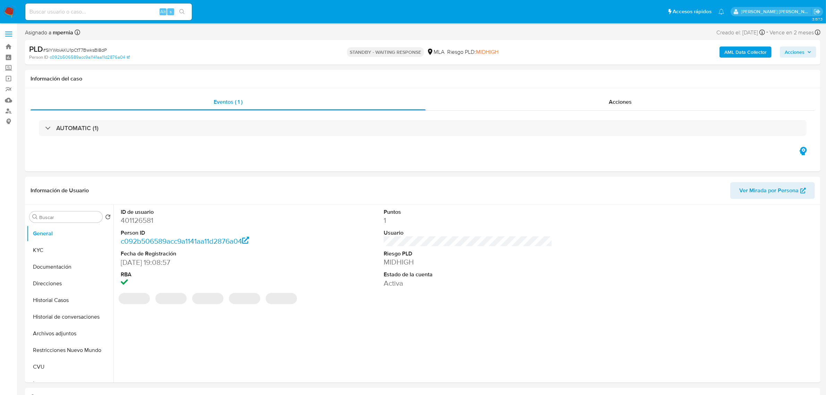
select select "10"
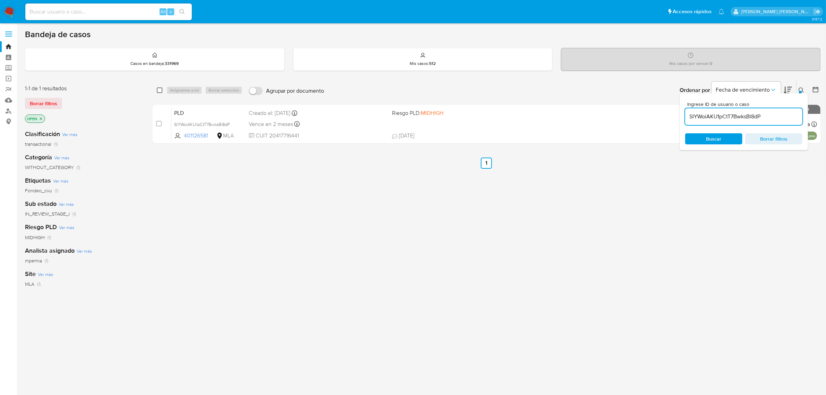
click at [158, 89] on input "checkbox" at bounding box center [160, 90] width 6 height 6
checkbox input "true"
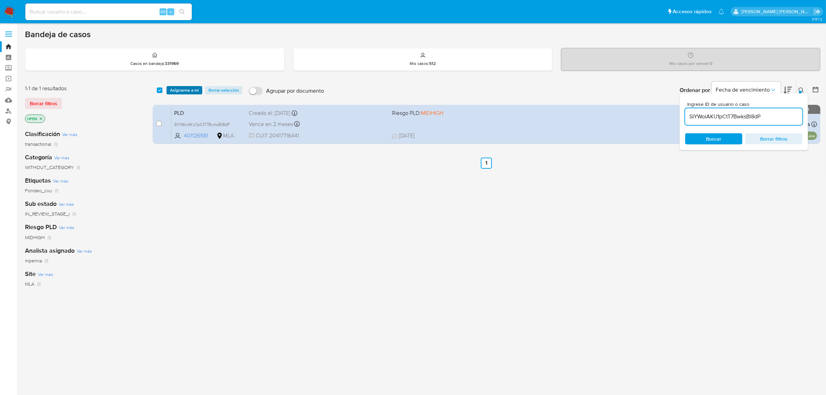
click at [183, 90] on span "Asignarme a mí" at bounding box center [184, 90] width 29 height 7
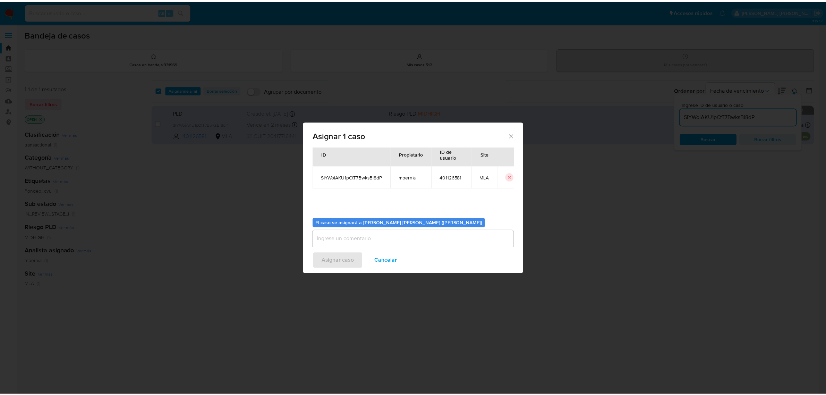
scroll to position [35, 0]
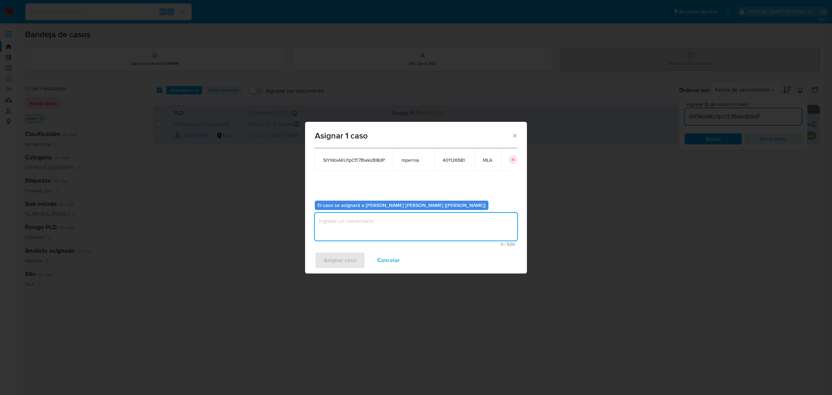
click at [392, 221] on textarea "assign-modal" at bounding box center [416, 227] width 202 height 28
type textarea "-"
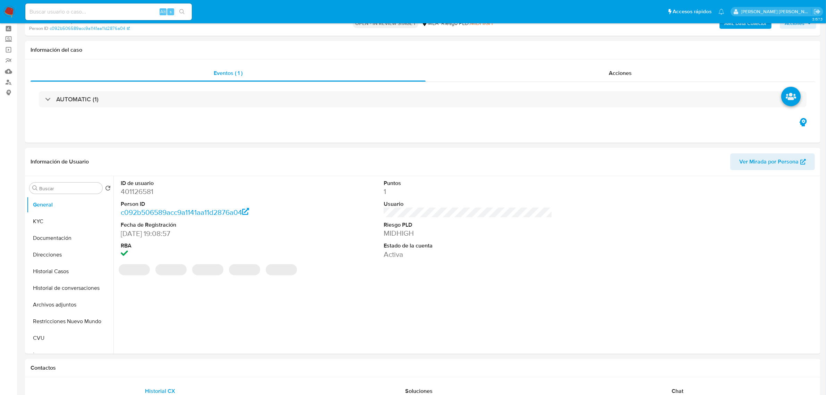
select select "10"
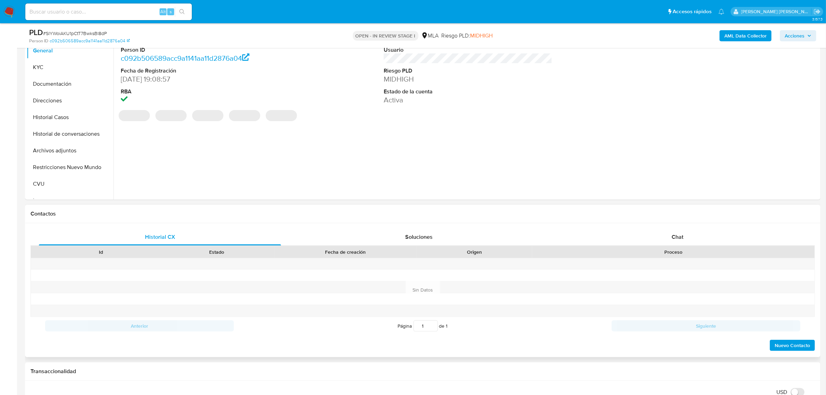
scroll to position [173, 0]
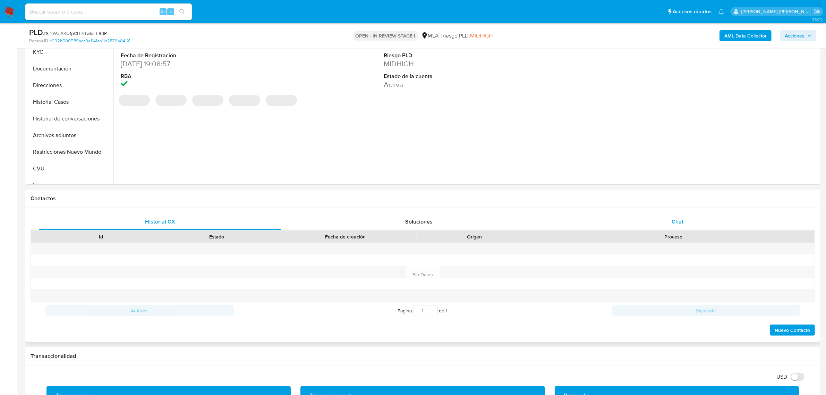
click at [686, 218] on div "Chat" at bounding box center [677, 221] width 242 height 17
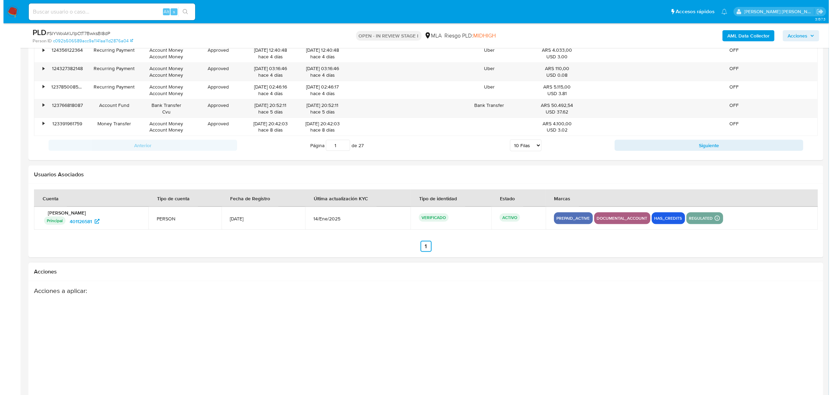
scroll to position [1221, 0]
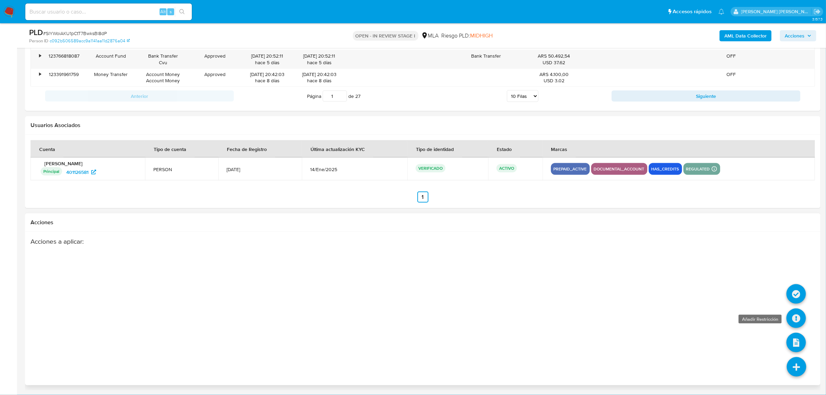
click at [793, 315] on icon at bounding box center [795, 317] width 19 height 19
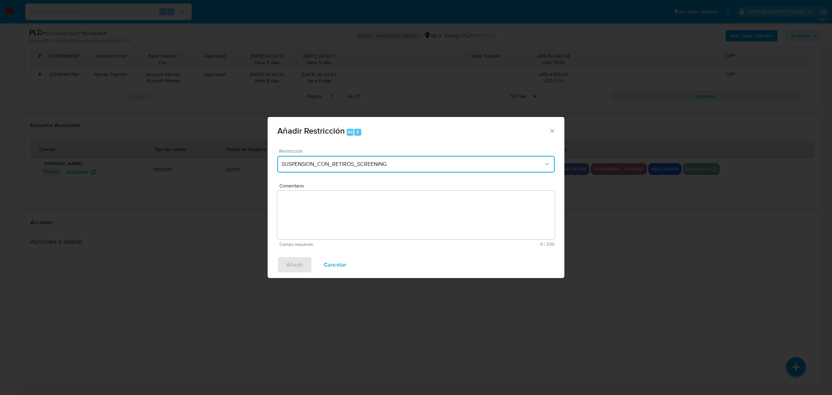
click at [336, 165] on span "SUSPENSION_CON_RETIROS_SCREENING" at bounding box center [413, 164] width 262 height 7
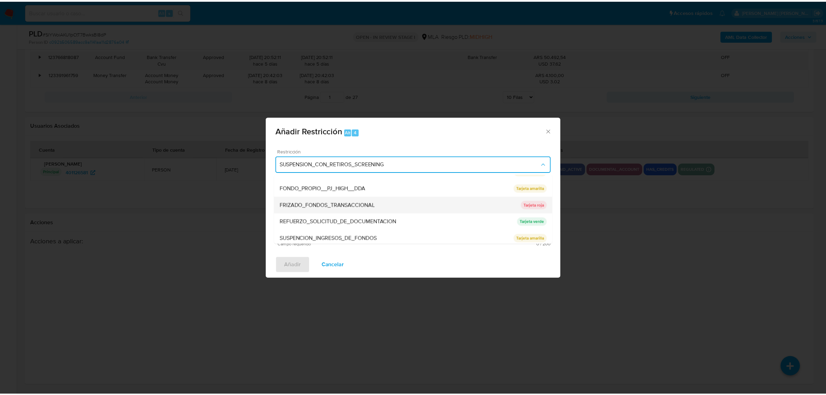
scroll to position [130, 0]
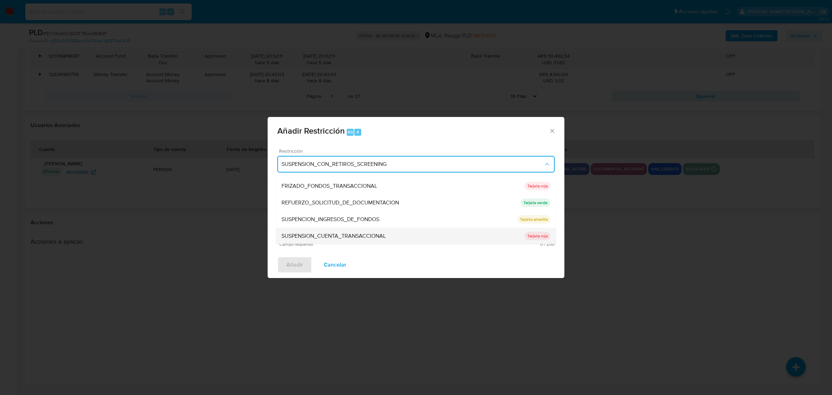
click at [313, 232] on span "SUSPENSION_CUENTA_TRANSACCIONAL" at bounding box center [334, 235] width 104 height 7
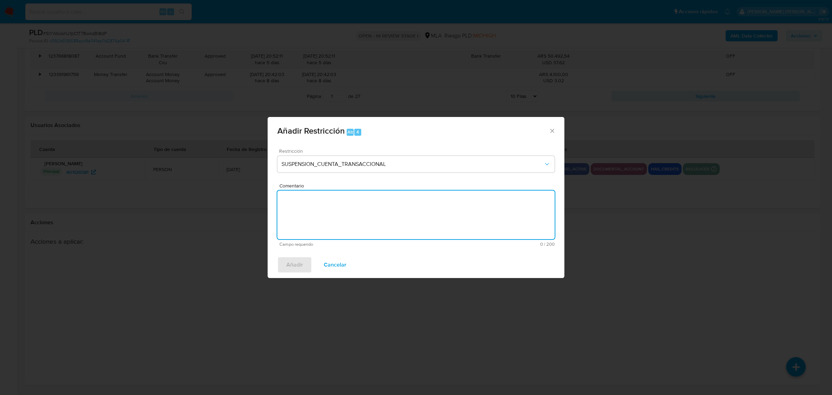
click at [317, 219] on textarea "Comentario" at bounding box center [415, 214] width 277 height 49
type textarea "AML"
click at [282, 261] on button "Añadir" at bounding box center [294, 264] width 35 height 17
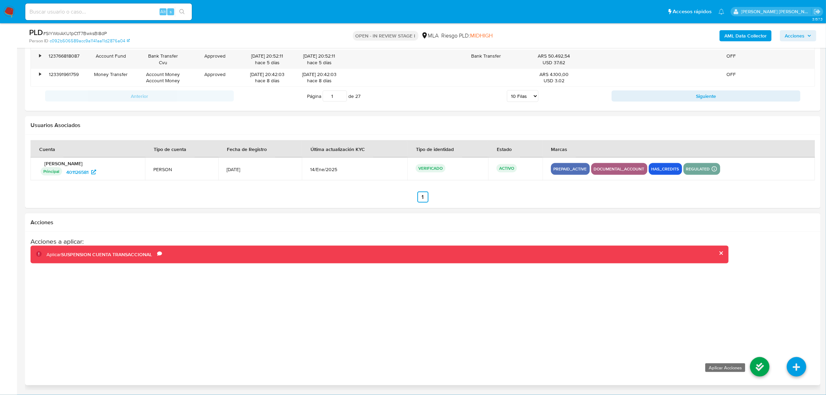
click at [754, 363] on icon at bounding box center [759, 366] width 19 height 19
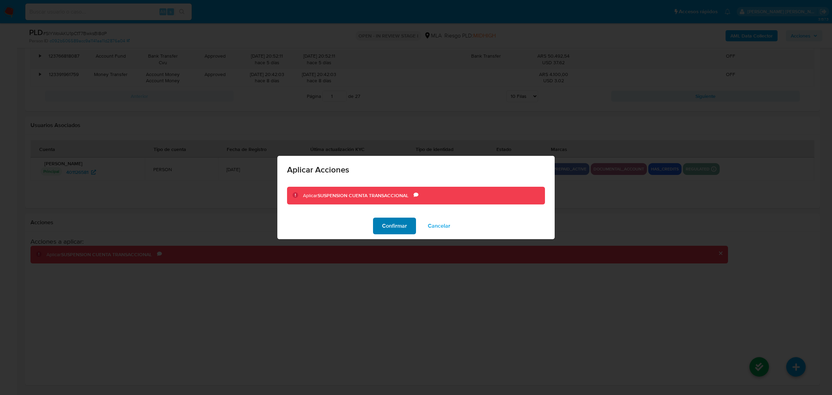
click at [392, 224] on span "Confirmar" at bounding box center [394, 225] width 25 height 15
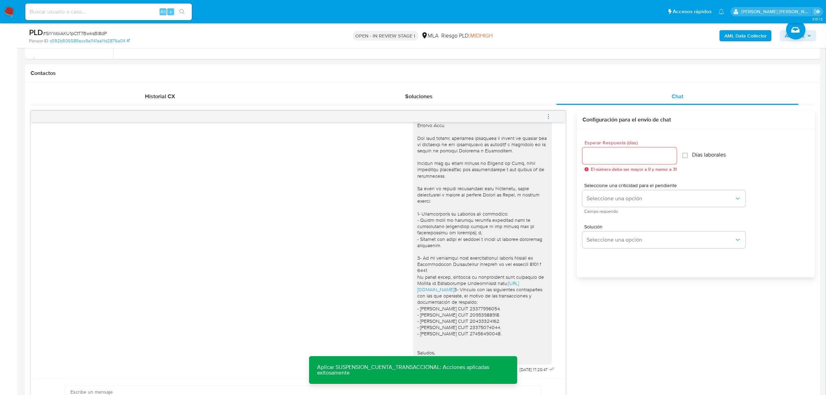
scroll to position [224, 0]
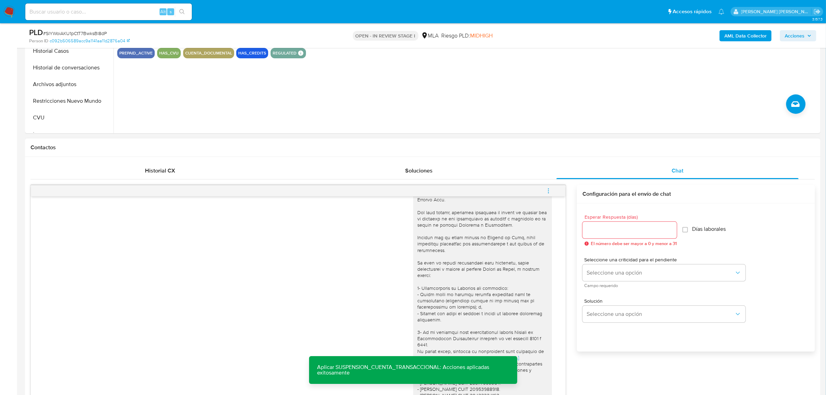
click at [547, 192] on icon "menu-action" at bounding box center [548, 191] width 6 height 6
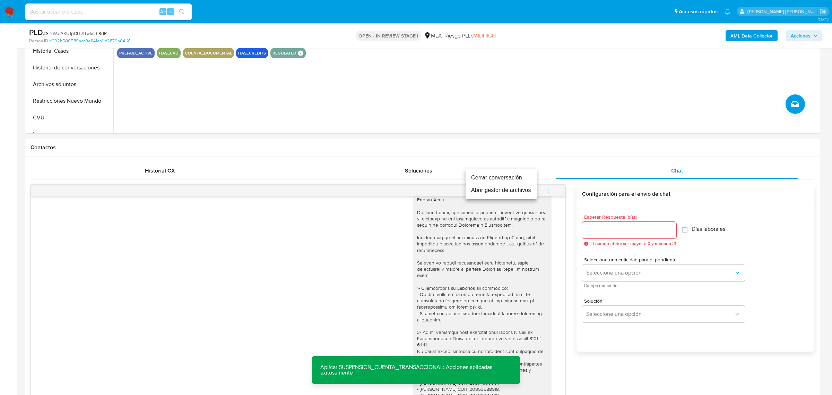
click at [493, 178] on li "Cerrar conversación" at bounding box center [501, 177] width 71 height 12
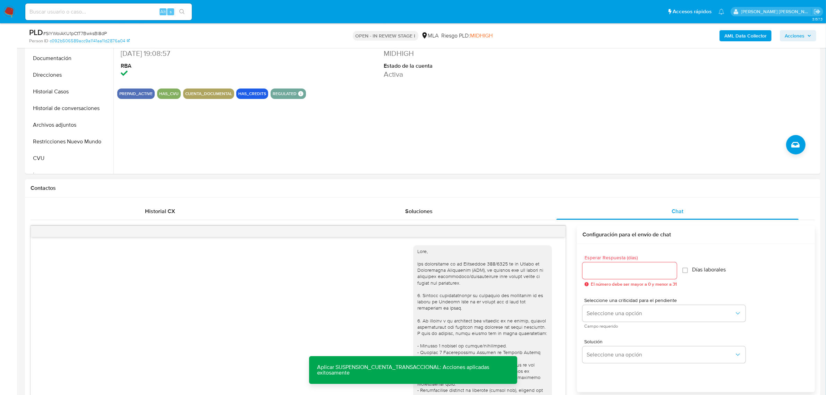
scroll to position [181, 0]
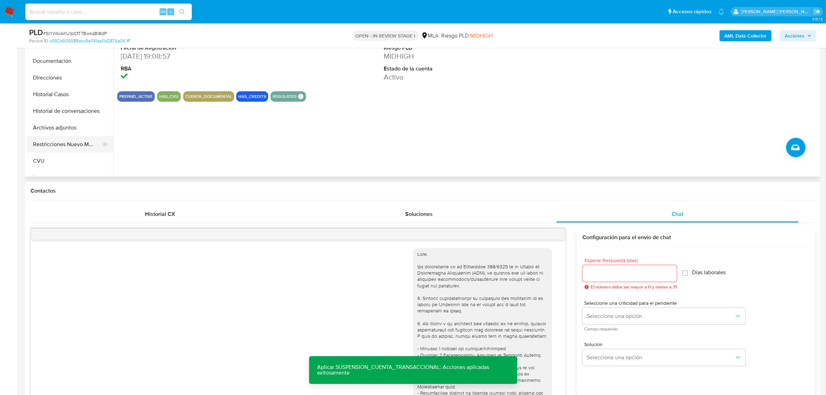
click at [53, 144] on button "Restricciones Nuevo Mundo" at bounding box center [67, 144] width 81 height 17
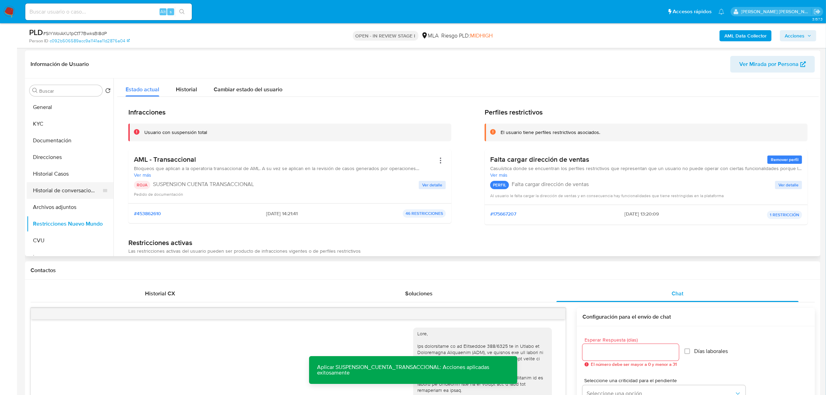
scroll to position [94, 0]
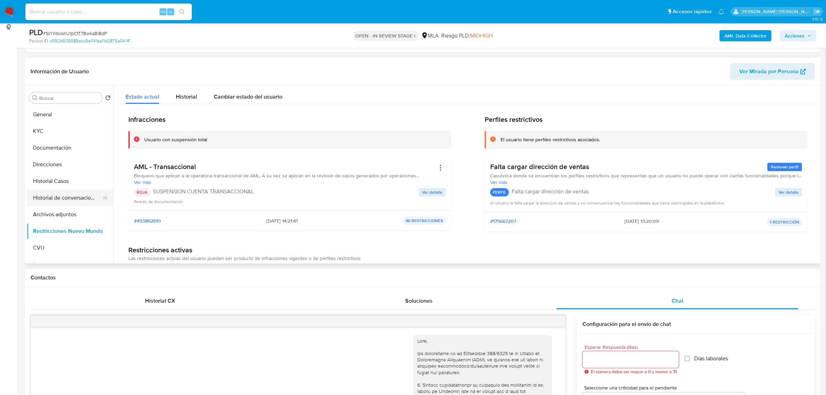
click at [58, 198] on button "Historial de conversaciones" at bounding box center [67, 197] width 81 height 17
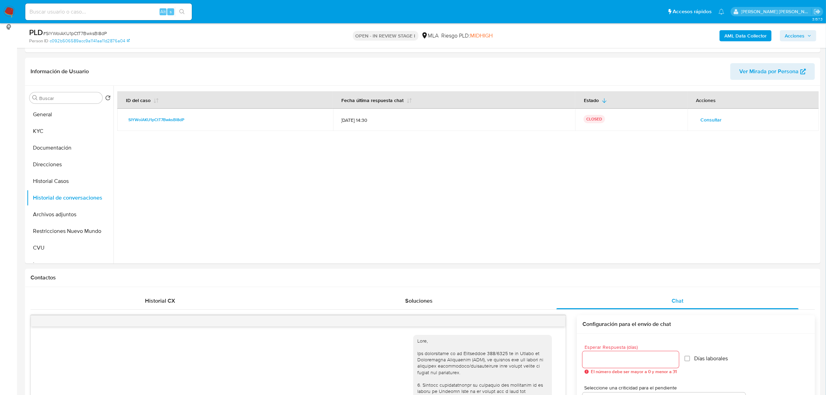
click at [790, 40] on span "Acciones" at bounding box center [794, 35] width 20 height 11
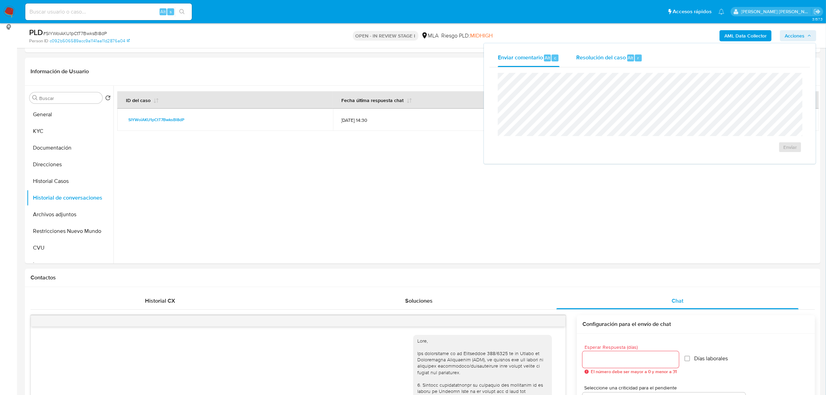
click at [624, 57] on span "Resolución del caso" at bounding box center [601, 57] width 50 height 8
click at [774, 153] on span "ROI Proposal" at bounding box center [773, 151] width 36 height 10
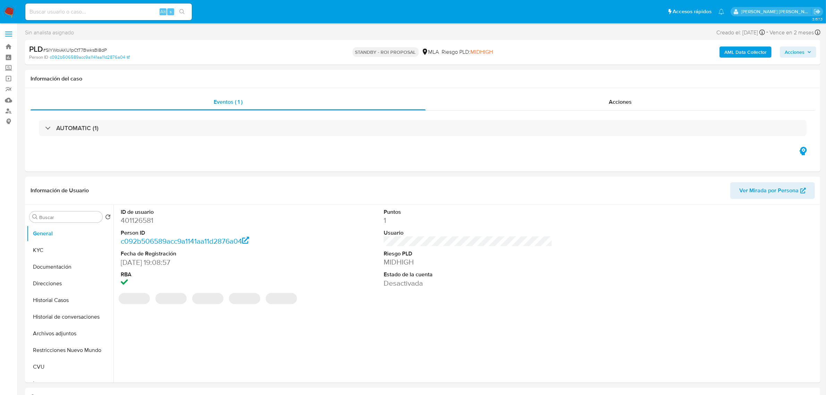
select select "10"
